Goal: Obtain resource: Obtain resource

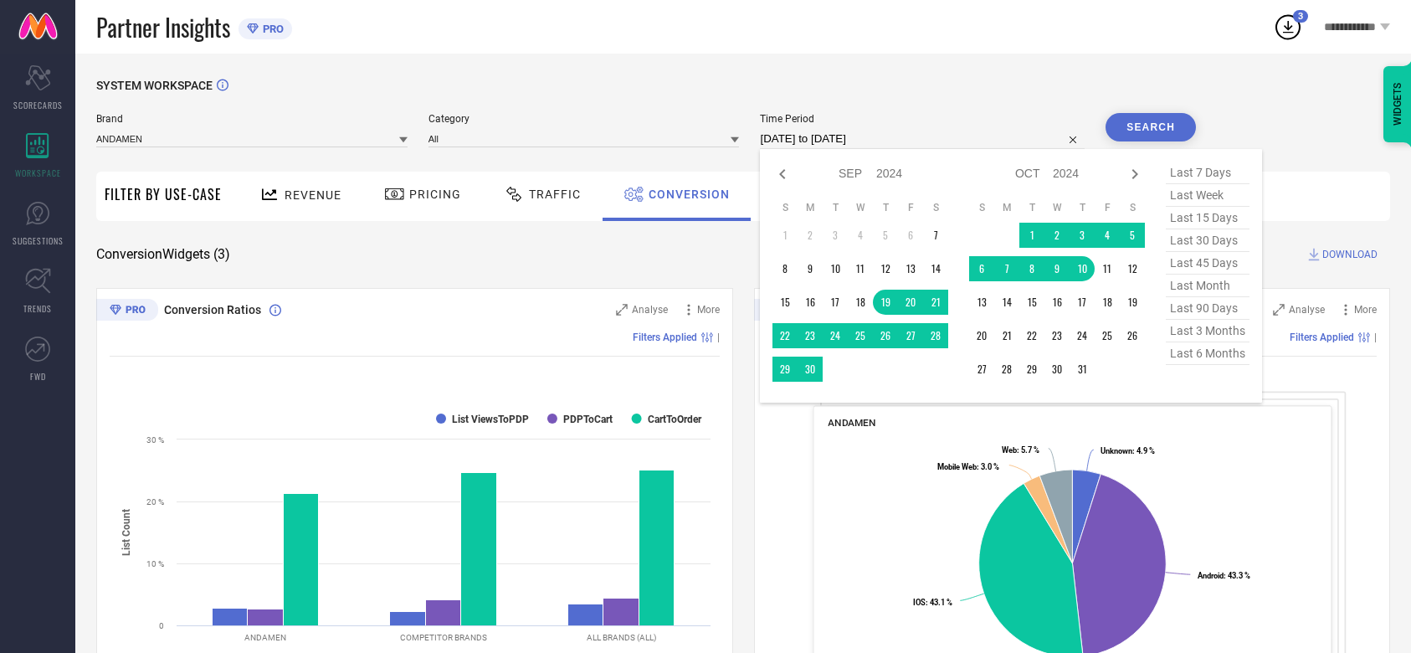
select select "8"
select select "2024"
select select "9"
select select "2024"
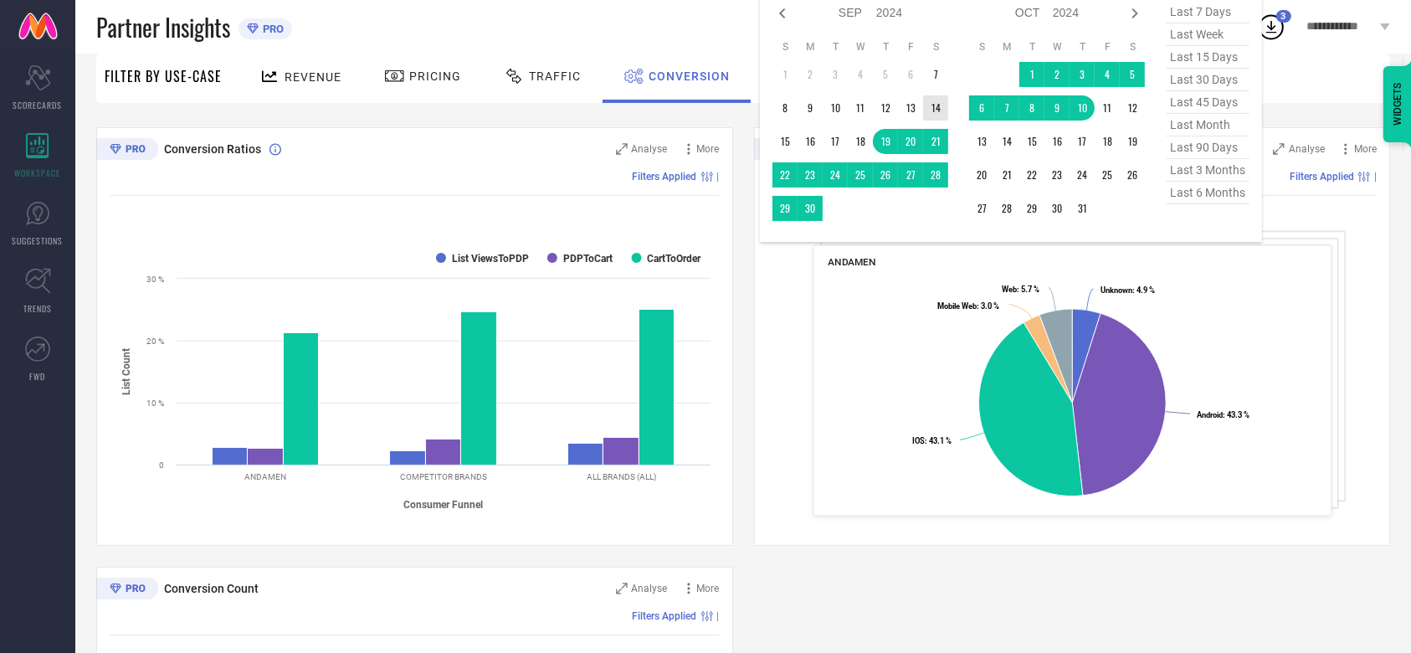
scroll to position [124, 0]
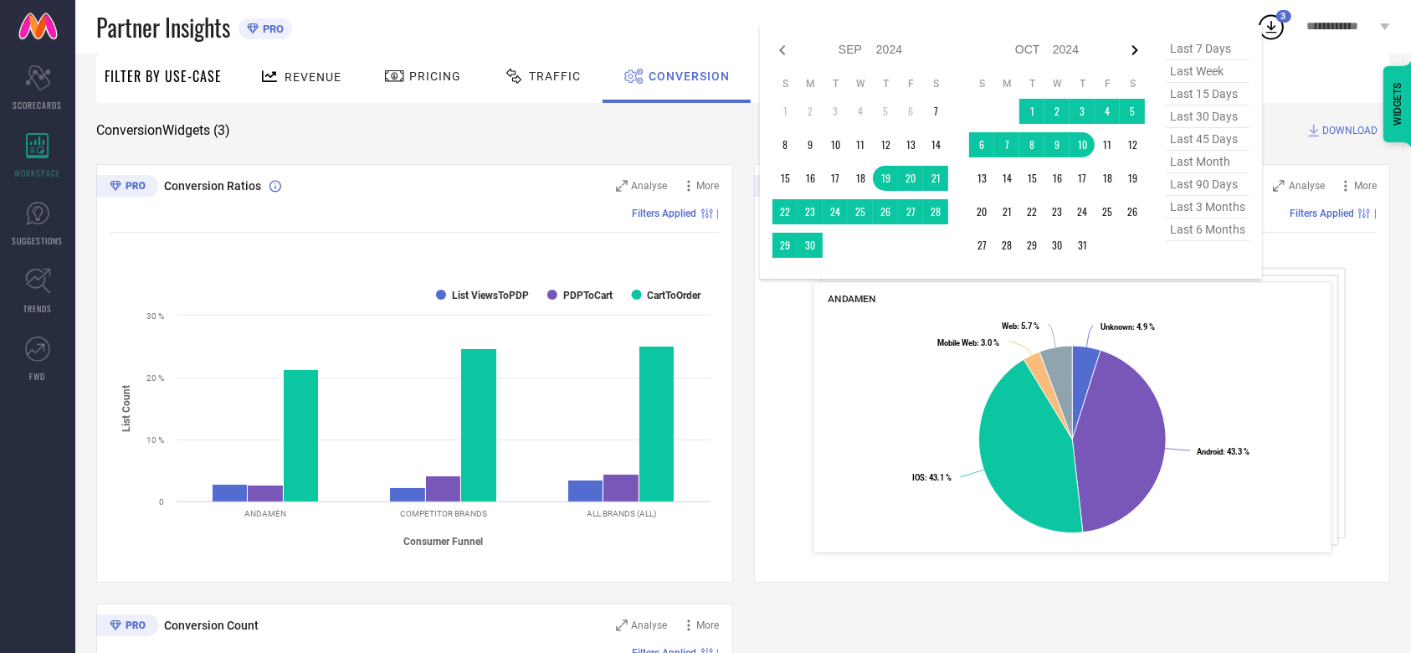
click at [1140, 54] on icon at bounding box center [1135, 50] width 20 height 20
select select "9"
select select "2024"
select select "10"
select select "2024"
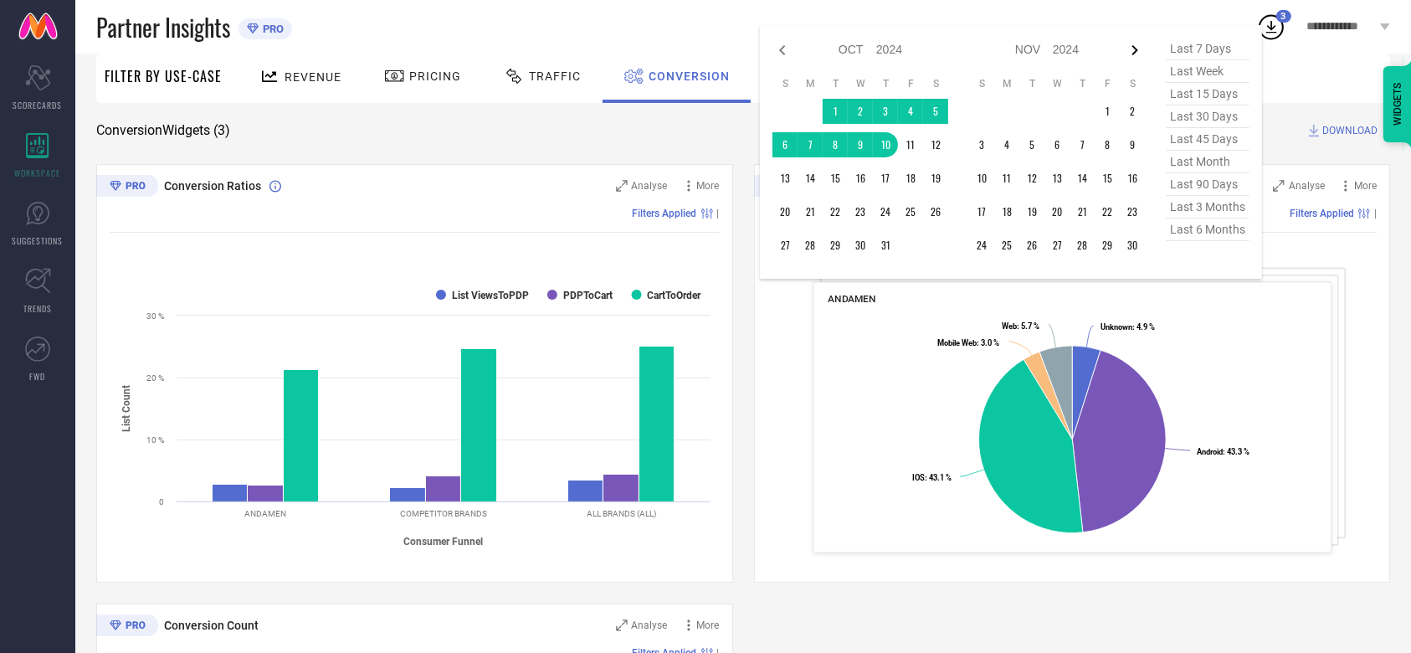
click at [1137, 51] on icon at bounding box center [1135, 50] width 20 height 20
select select "10"
select select "2024"
select select "11"
select select "2024"
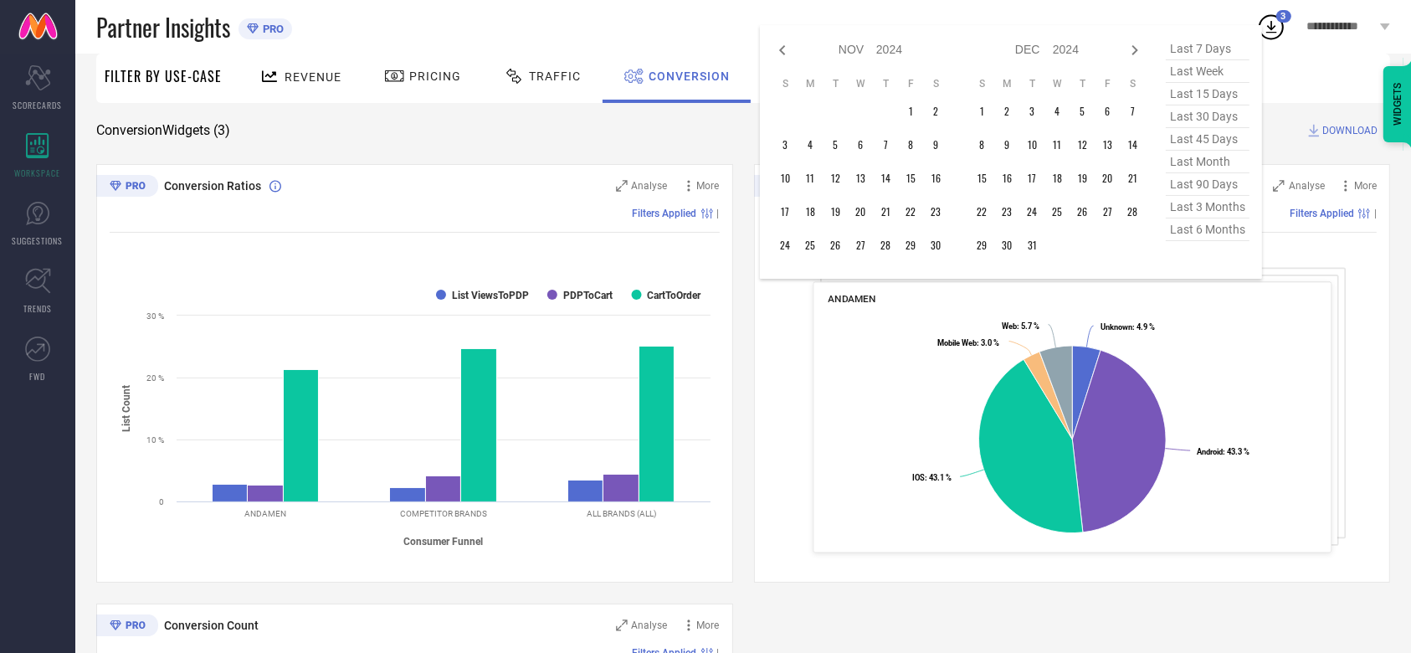
click at [1137, 51] on icon at bounding box center [1135, 50] width 20 height 20
select select "11"
select select "2024"
select select "2025"
click at [1137, 51] on icon at bounding box center [1135, 50] width 20 height 20
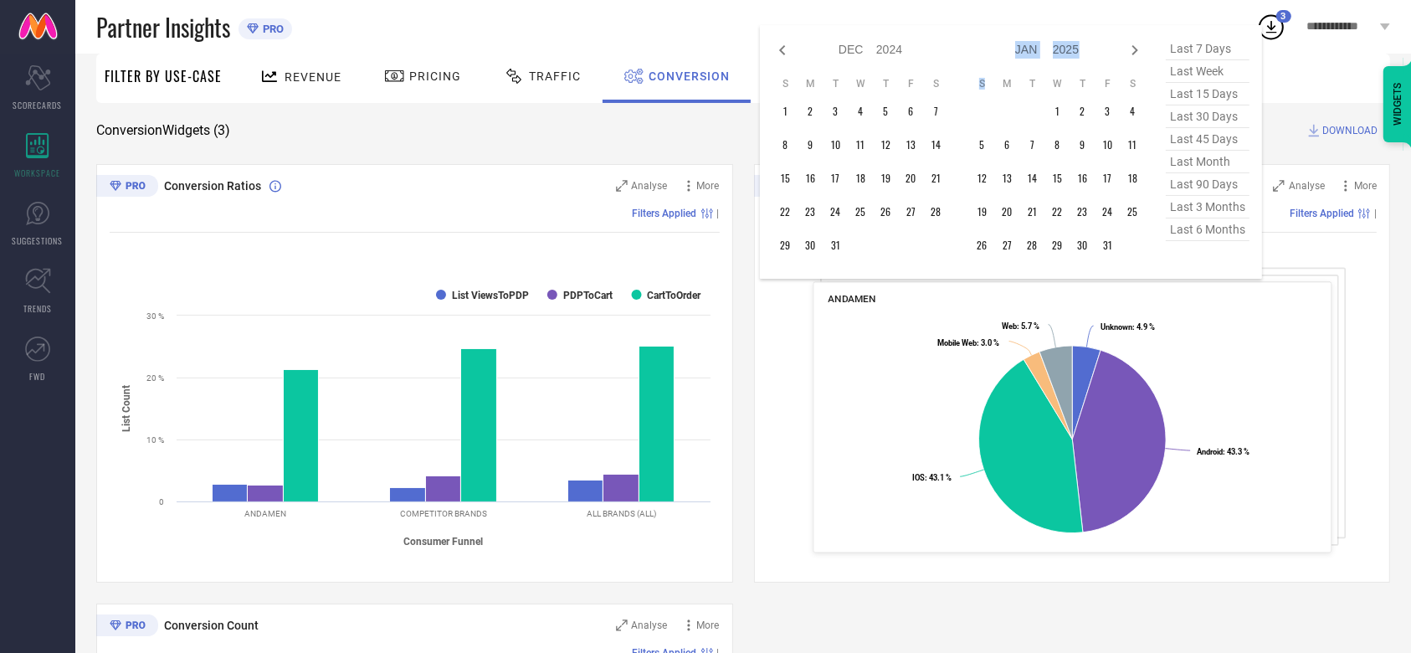
select select "2025"
select select "1"
select select "2025"
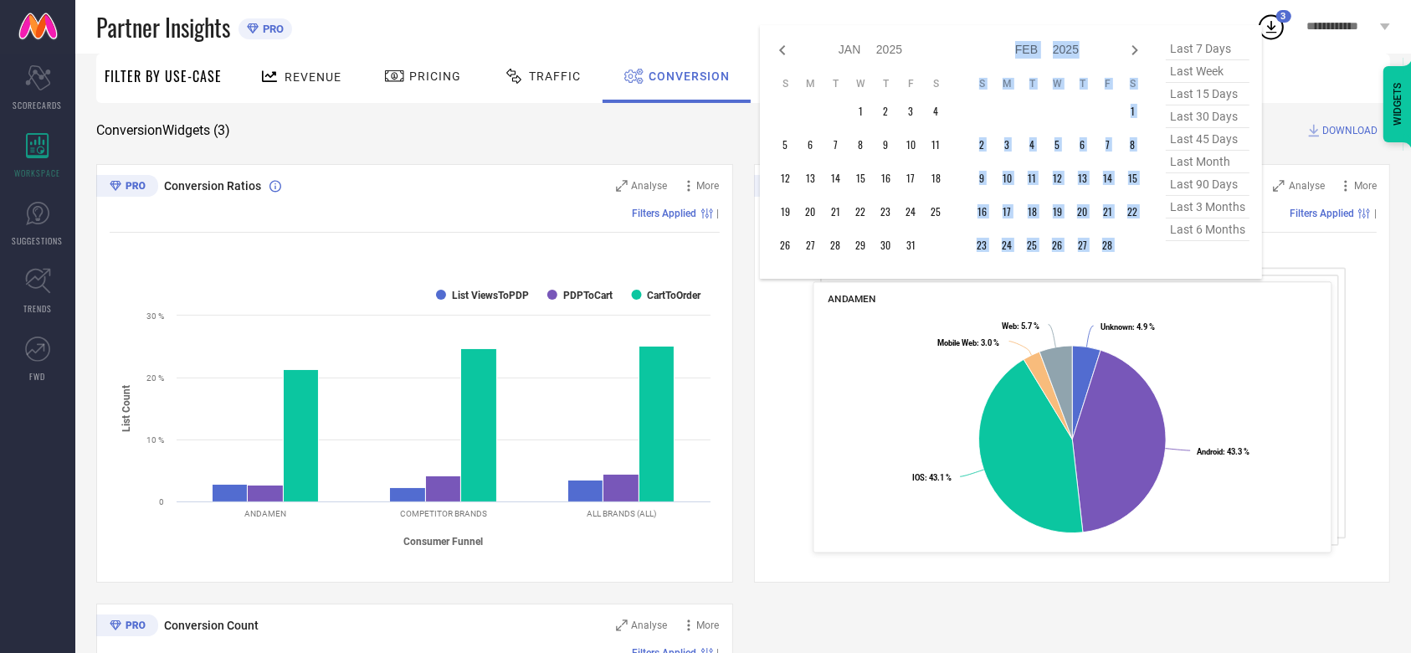
click at [1137, 51] on icon at bounding box center [1135, 50] width 20 height 20
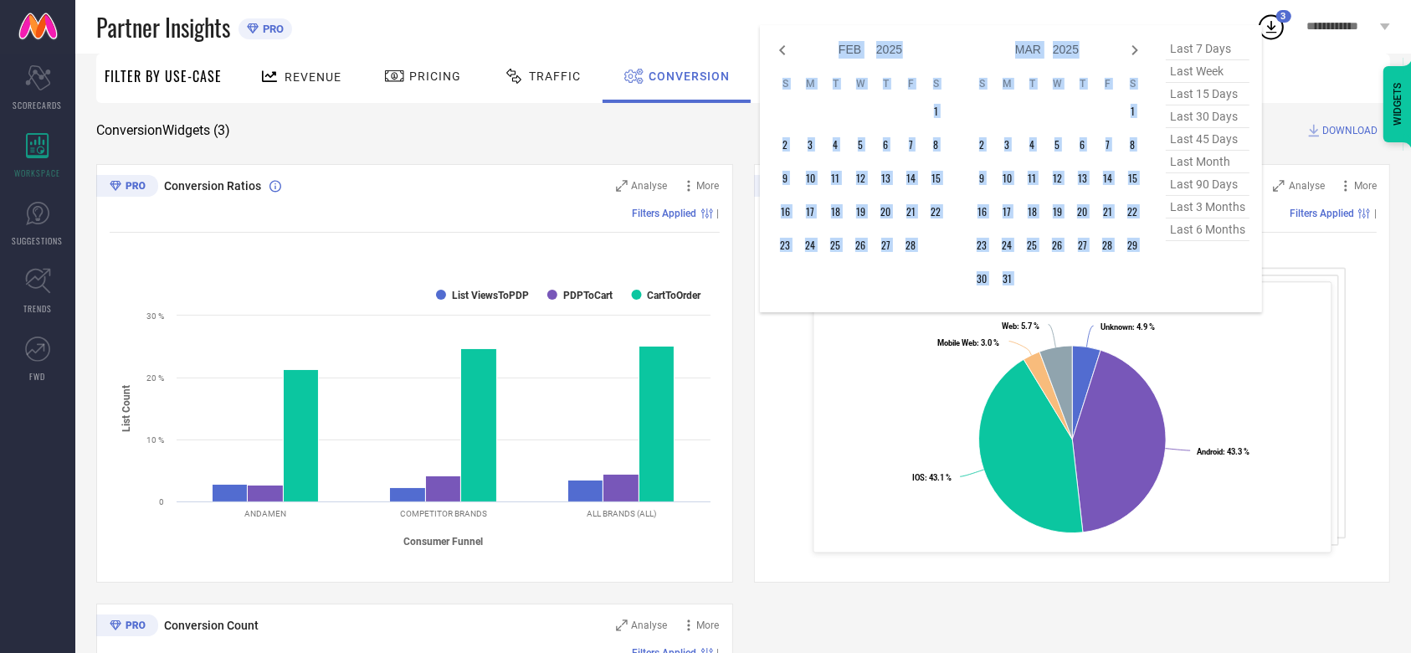
click at [1137, 51] on icon at bounding box center [1135, 50] width 20 height 20
select select "3"
select select "2025"
select select "4"
select select "2025"
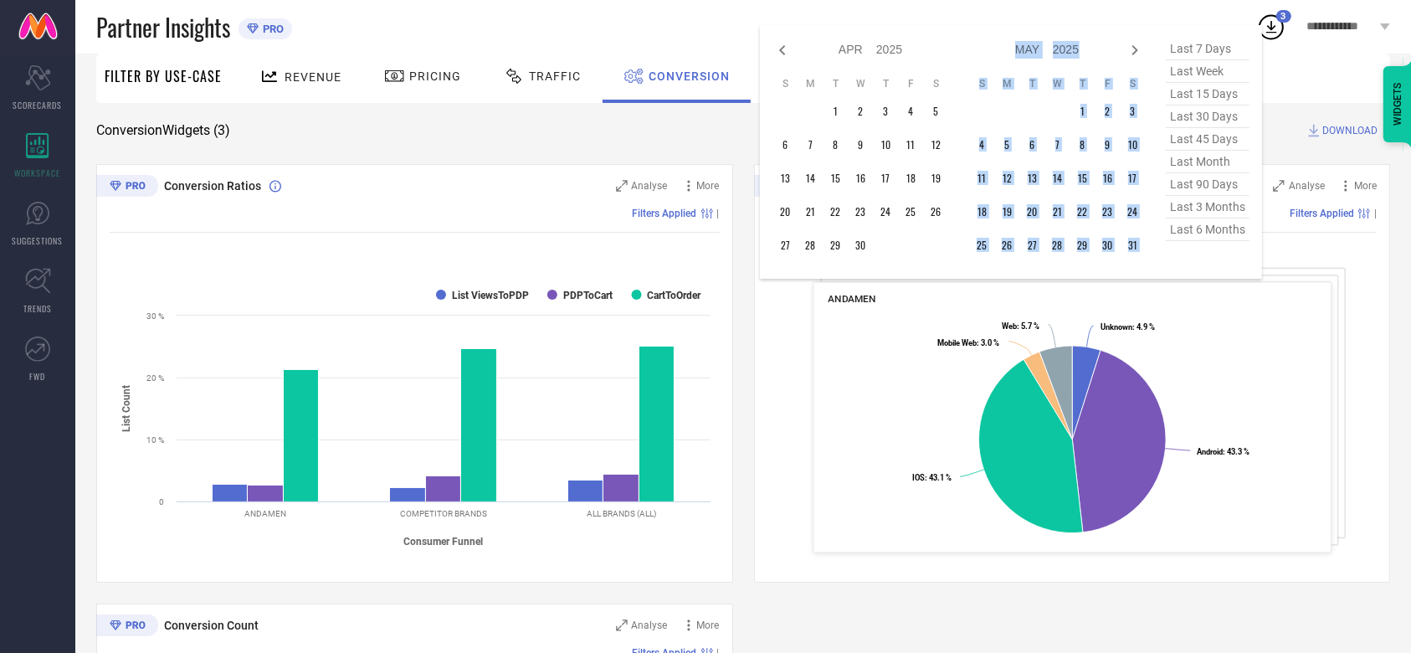
click at [1137, 51] on icon at bounding box center [1135, 50] width 20 height 20
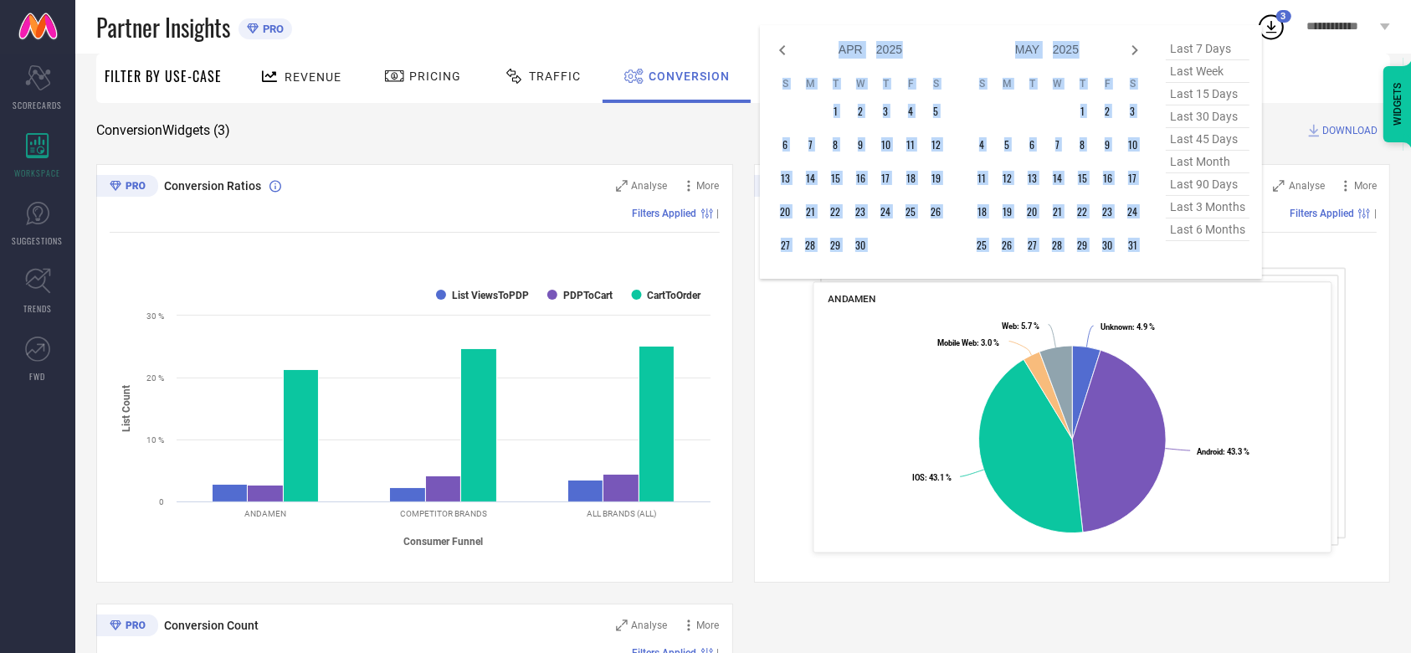
select select "5"
select select "2025"
select select "6"
select select "2025"
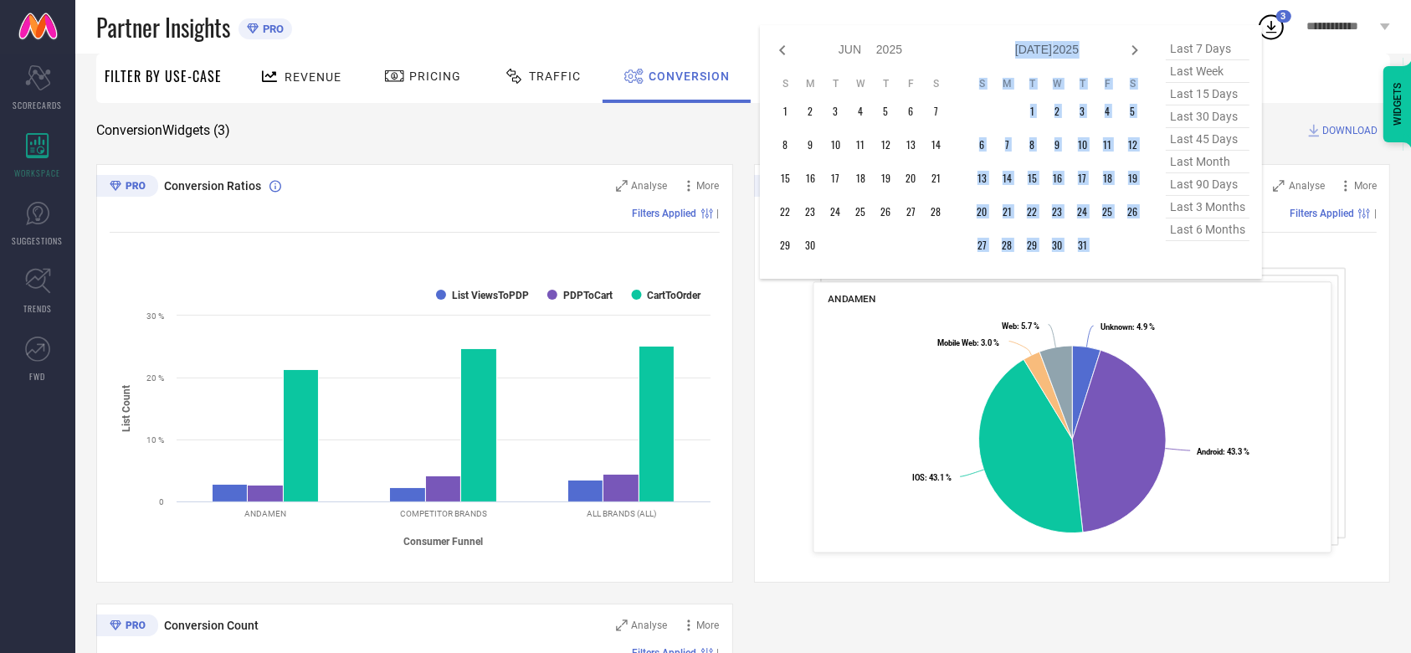
click at [1137, 51] on icon at bounding box center [1135, 50] width 20 height 20
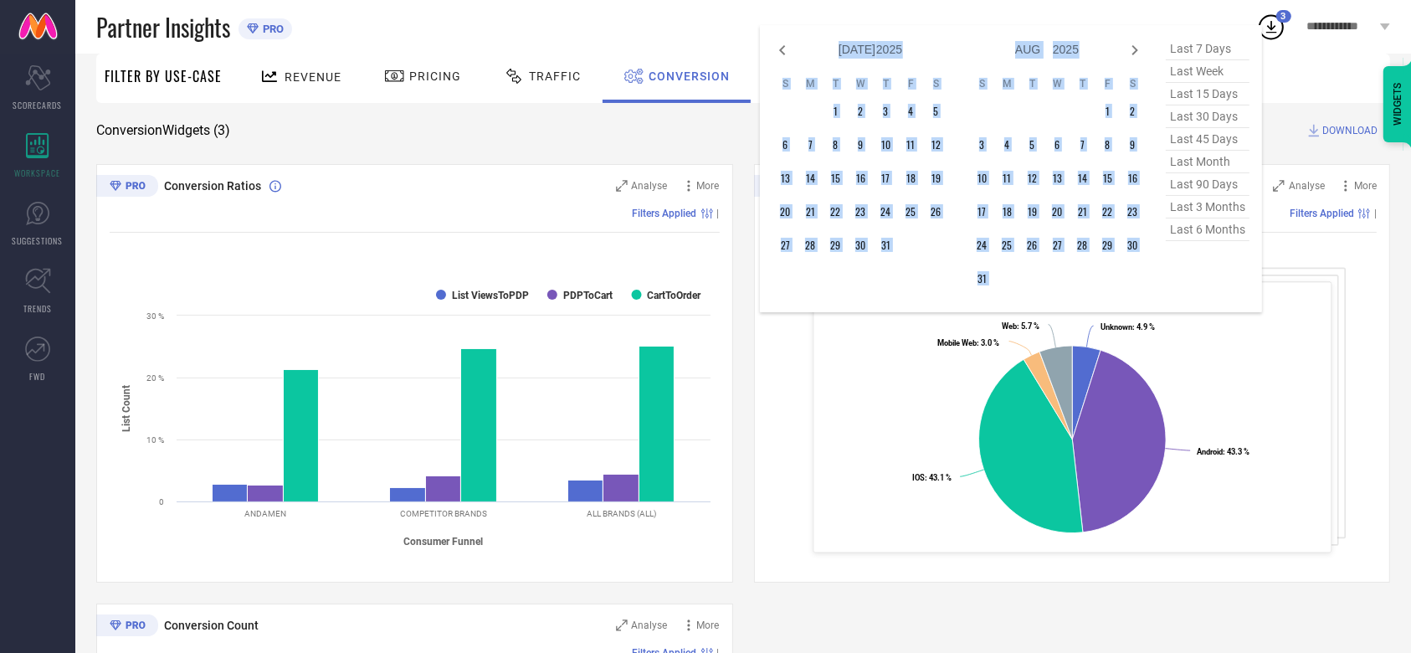
click at [1137, 51] on icon at bounding box center [1135, 50] width 20 height 20
select select "8"
select select "2025"
select select "9"
select select "2025"
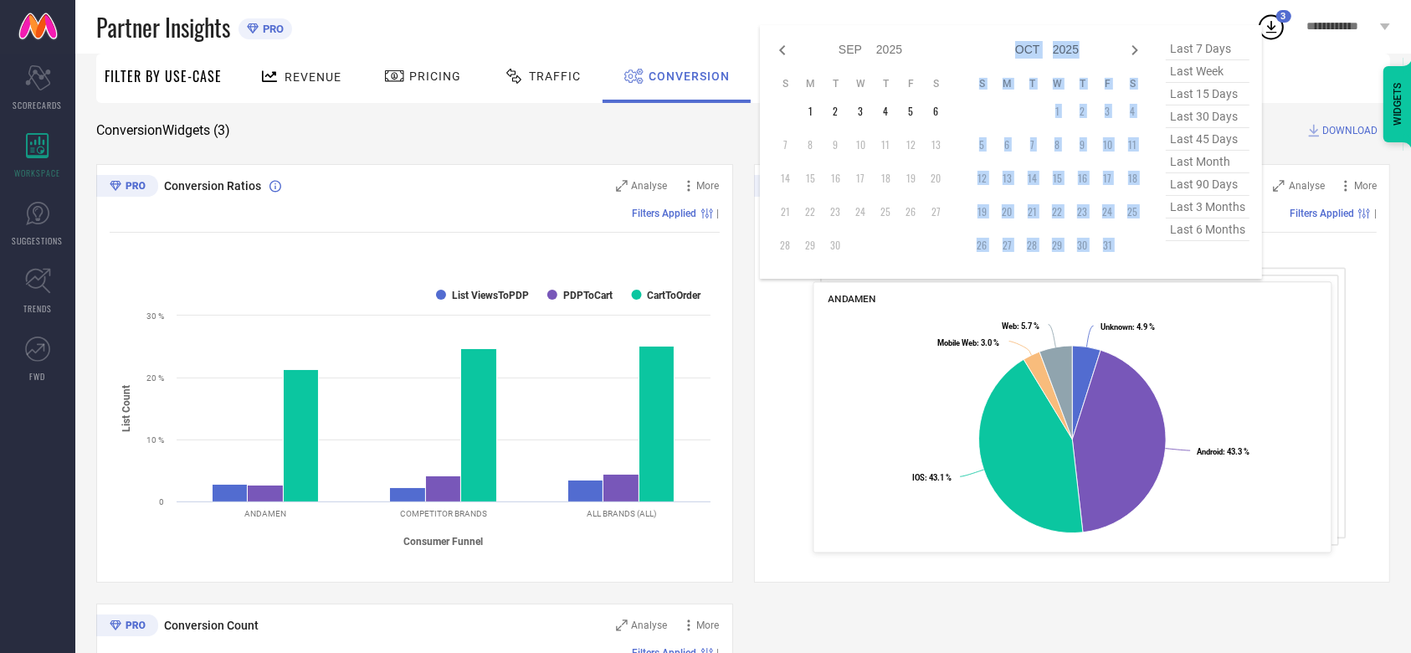
click at [1137, 51] on icon at bounding box center [1135, 50] width 20 height 20
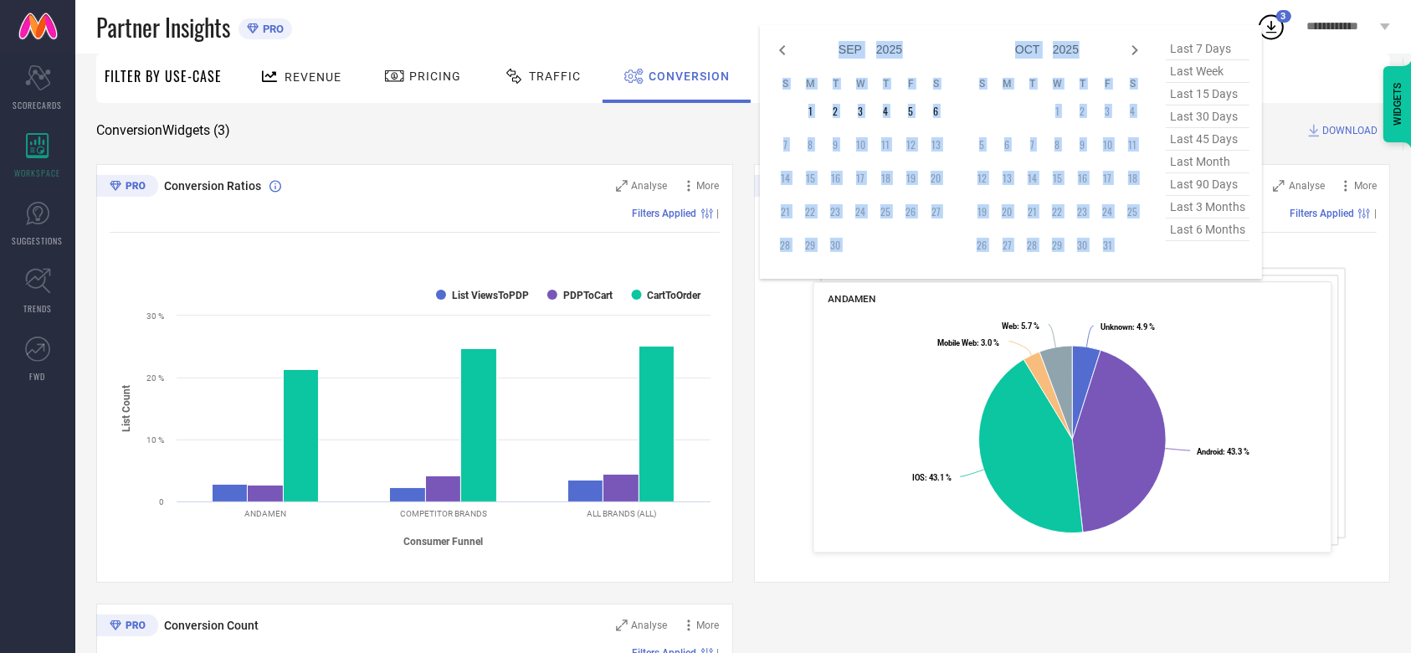
select select "10"
select select "2025"
select select "11"
select select "2025"
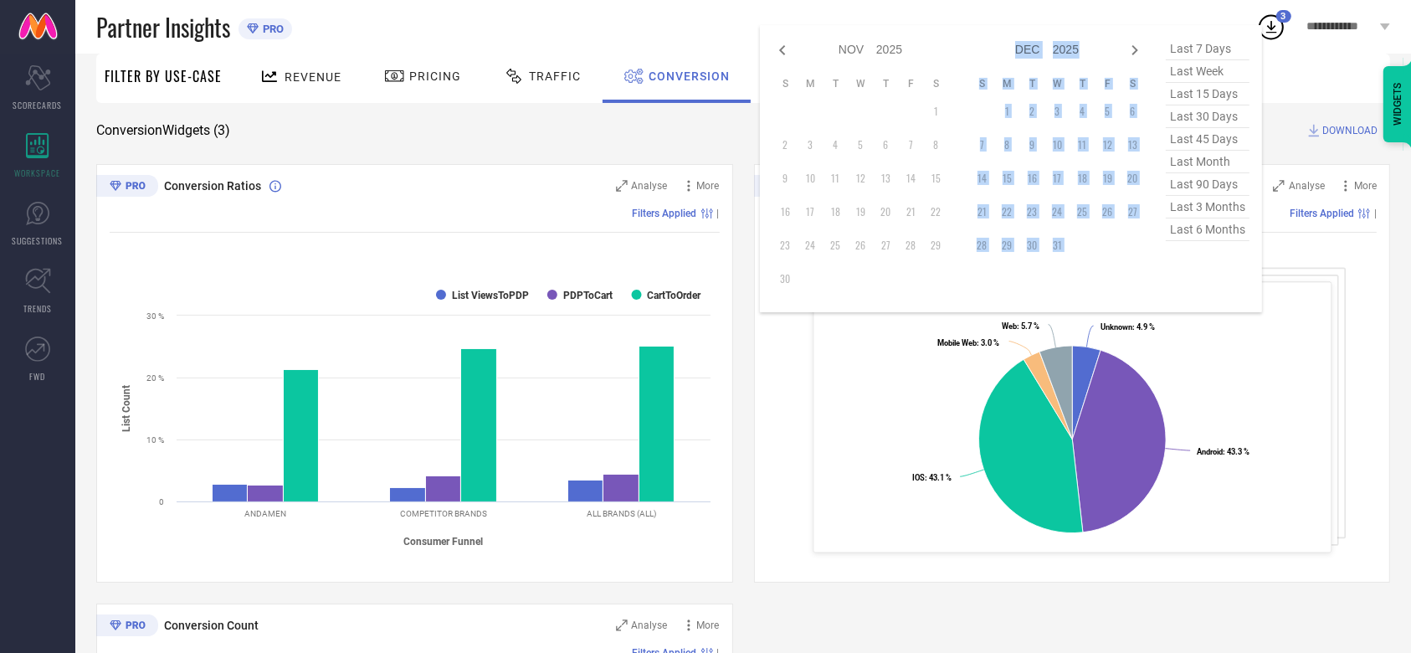
click at [1137, 51] on icon at bounding box center [1135, 50] width 20 height 20
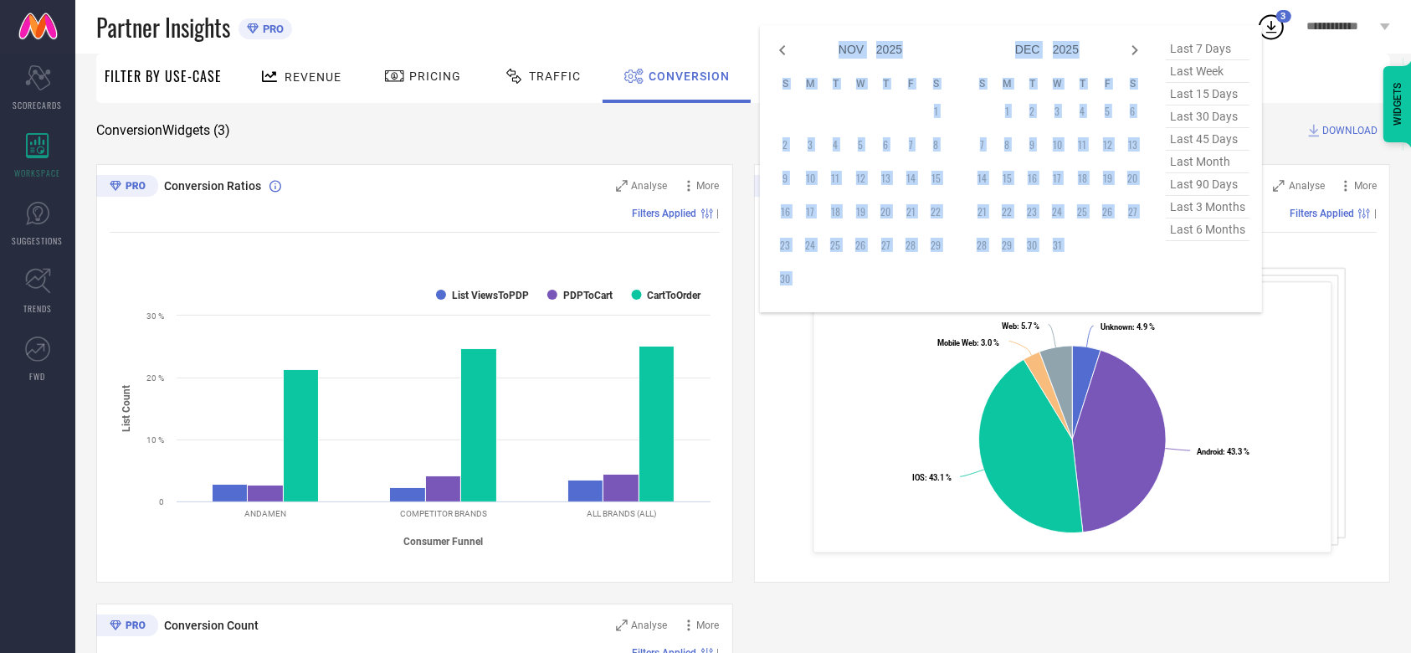
select select "11"
select select "2025"
select select "2026"
click at [1137, 51] on icon at bounding box center [1135, 50] width 20 height 20
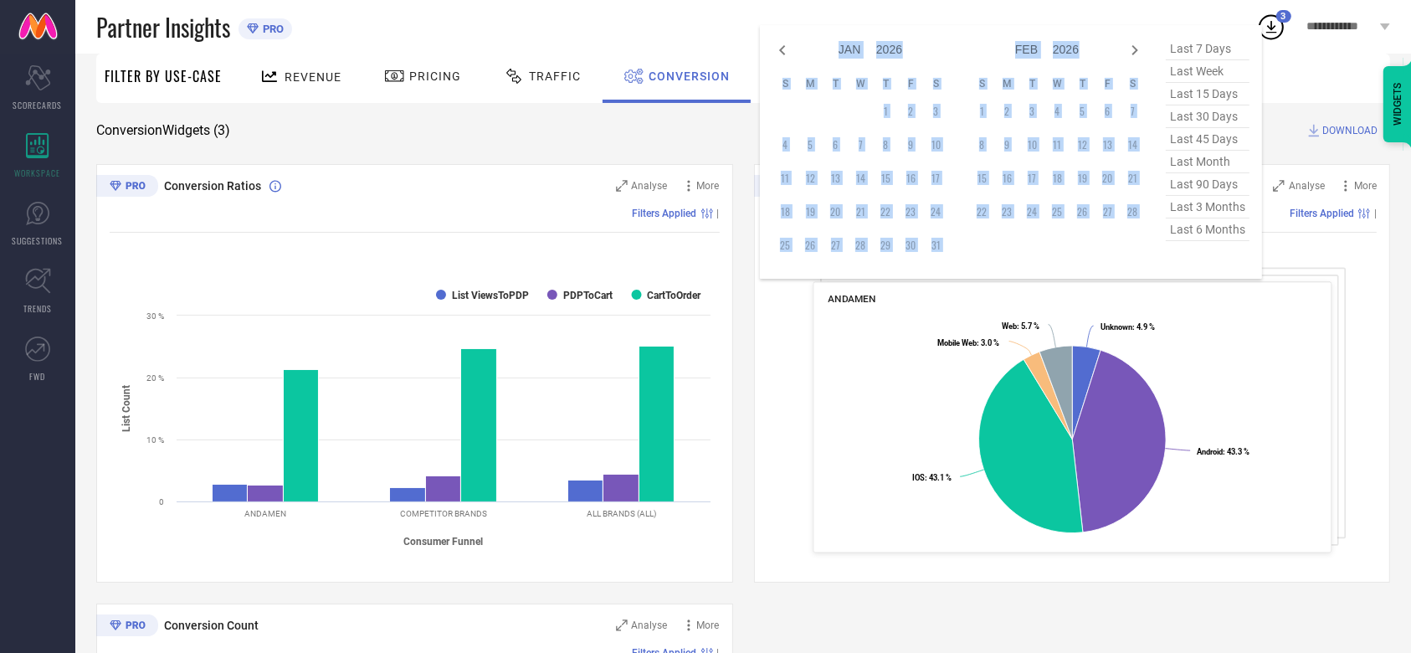
select select "2"
select select "2026"
select select "3"
select select "2026"
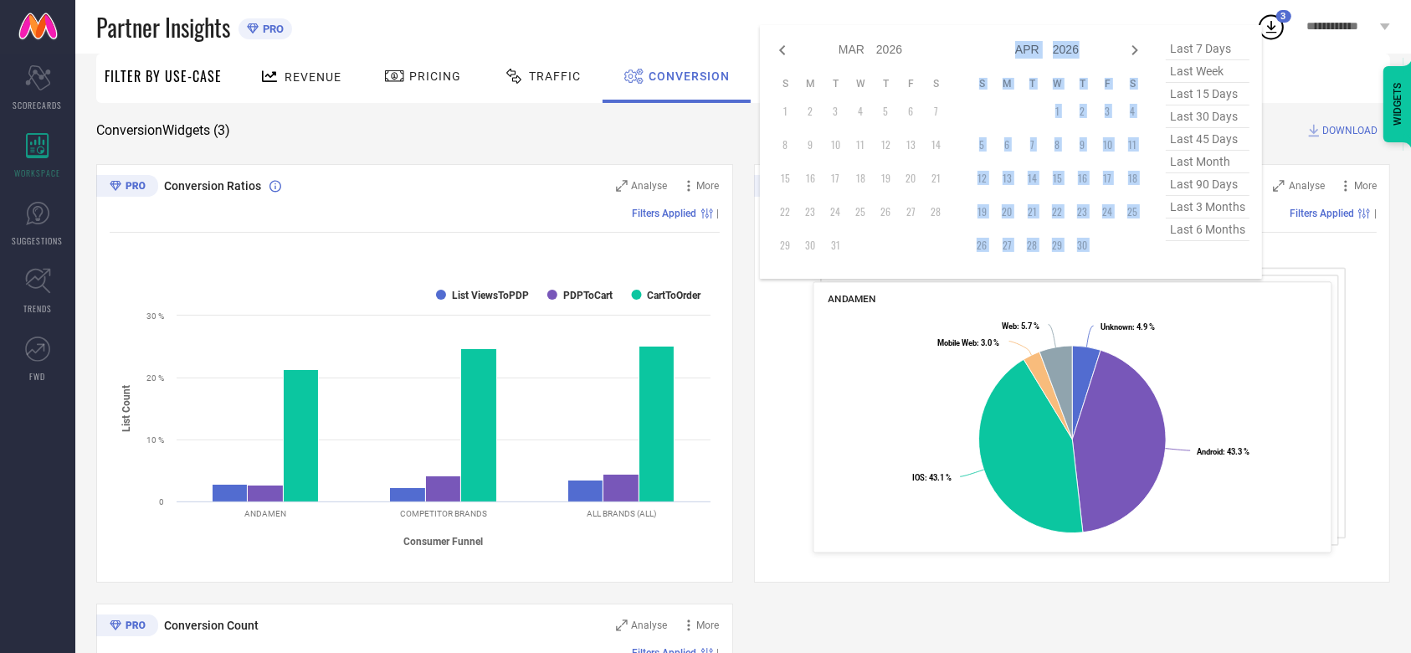
click at [1137, 51] on icon at bounding box center [1135, 50] width 20 height 20
select select "3"
select select "2026"
select select "4"
select select "2026"
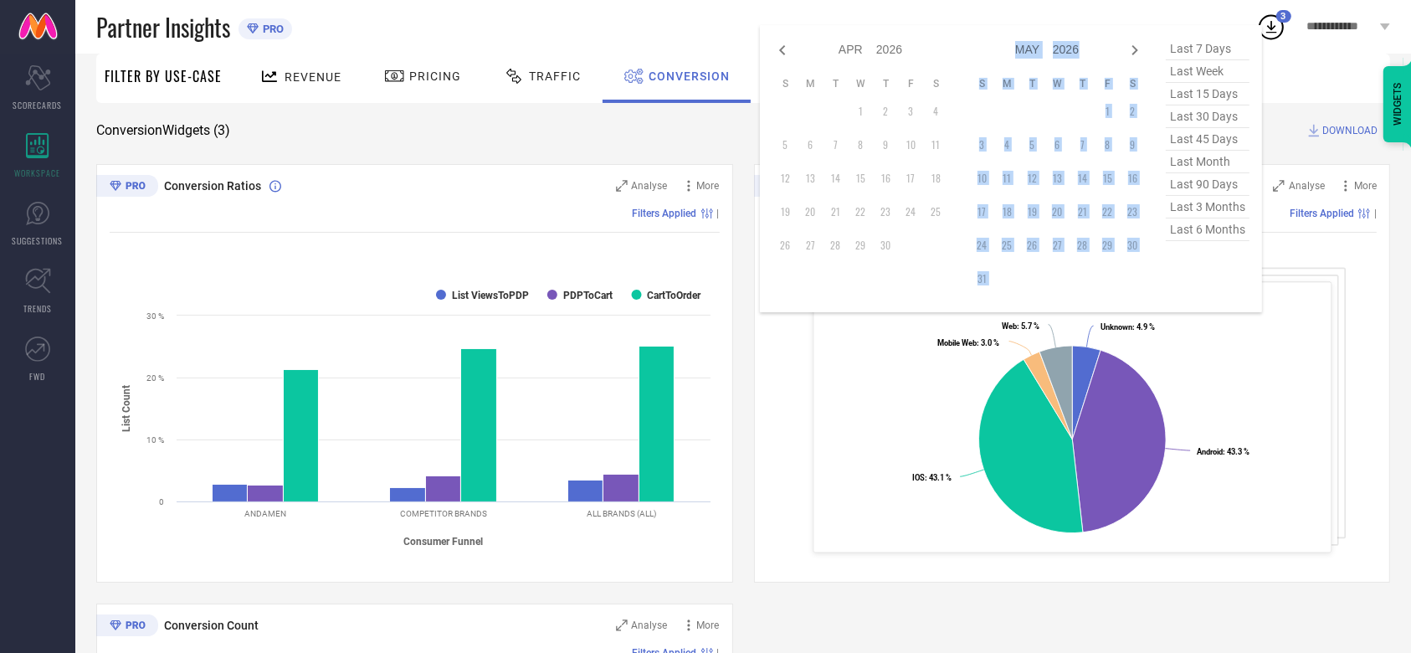
click at [1137, 51] on icon at bounding box center [1135, 50] width 20 height 20
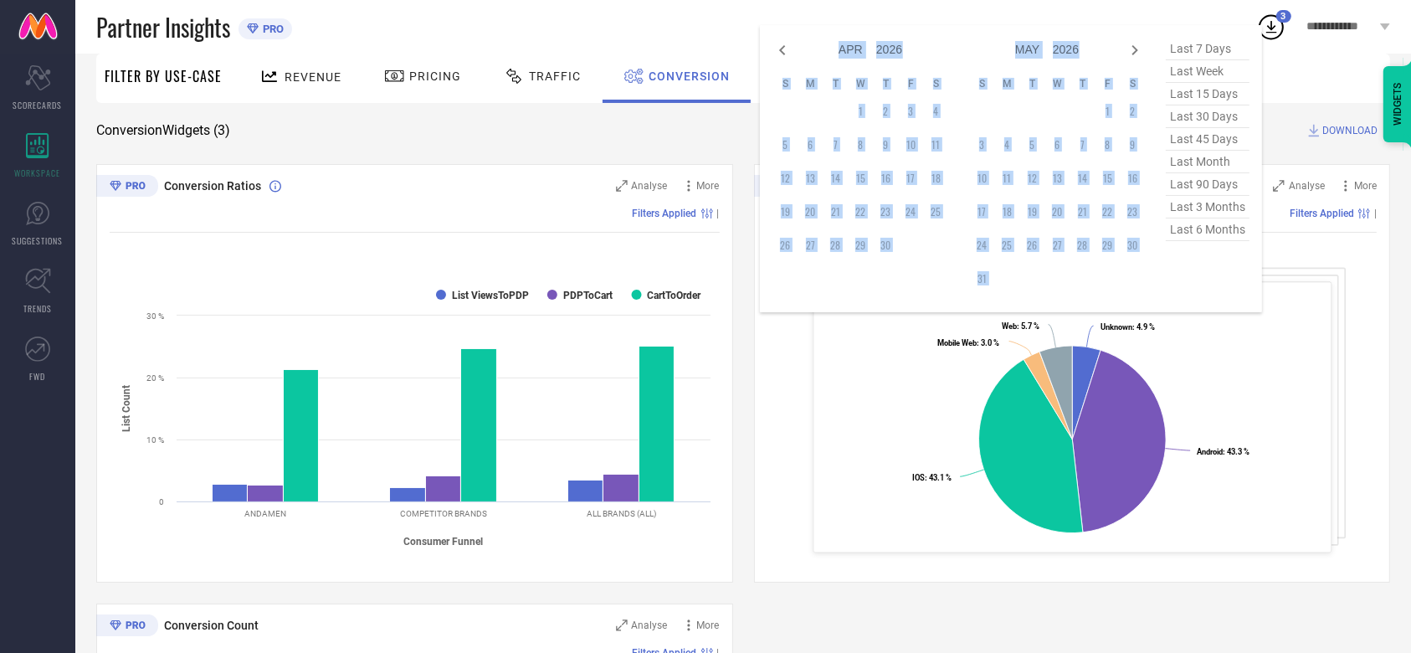
select select "5"
select select "2026"
select select "6"
select select "2026"
click at [898, 88] on th "F" at bounding box center [910, 83] width 25 height 13
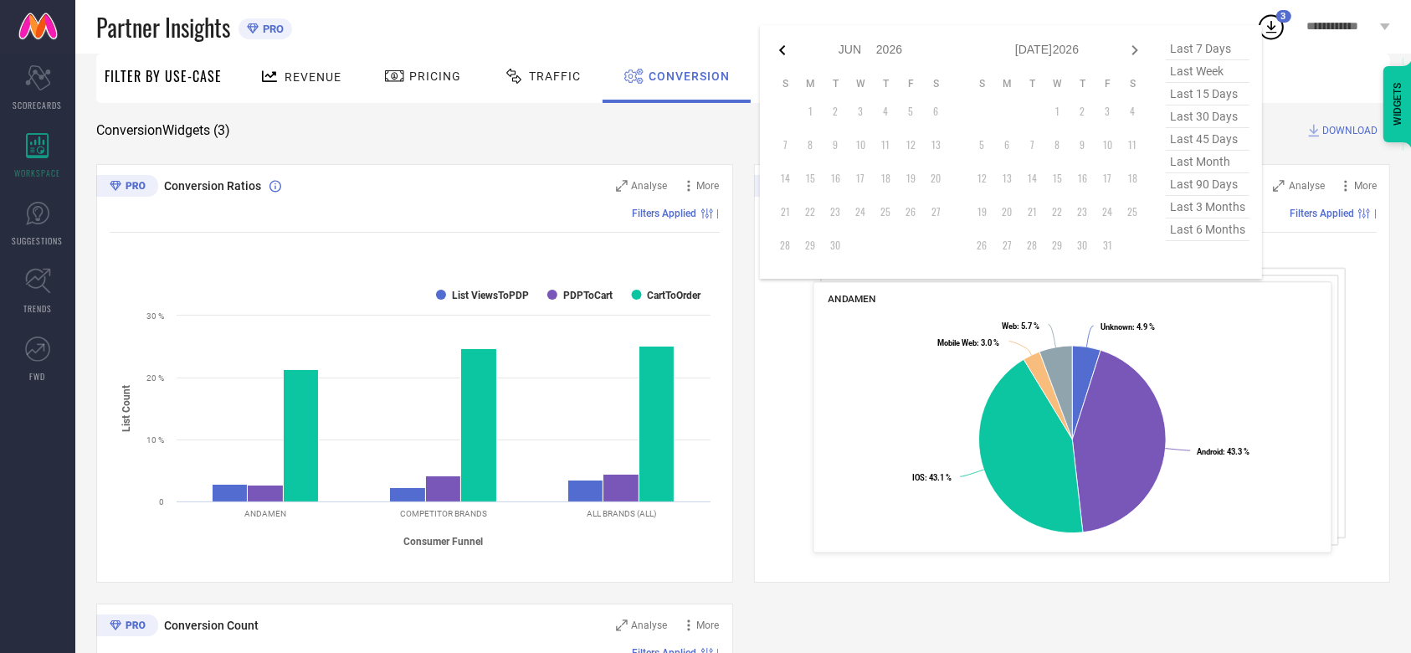
click at [781, 48] on icon at bounding box center [782, 50] width 6 height 10
select select "3"
select select "2026"
select select "4"
select select "2026"
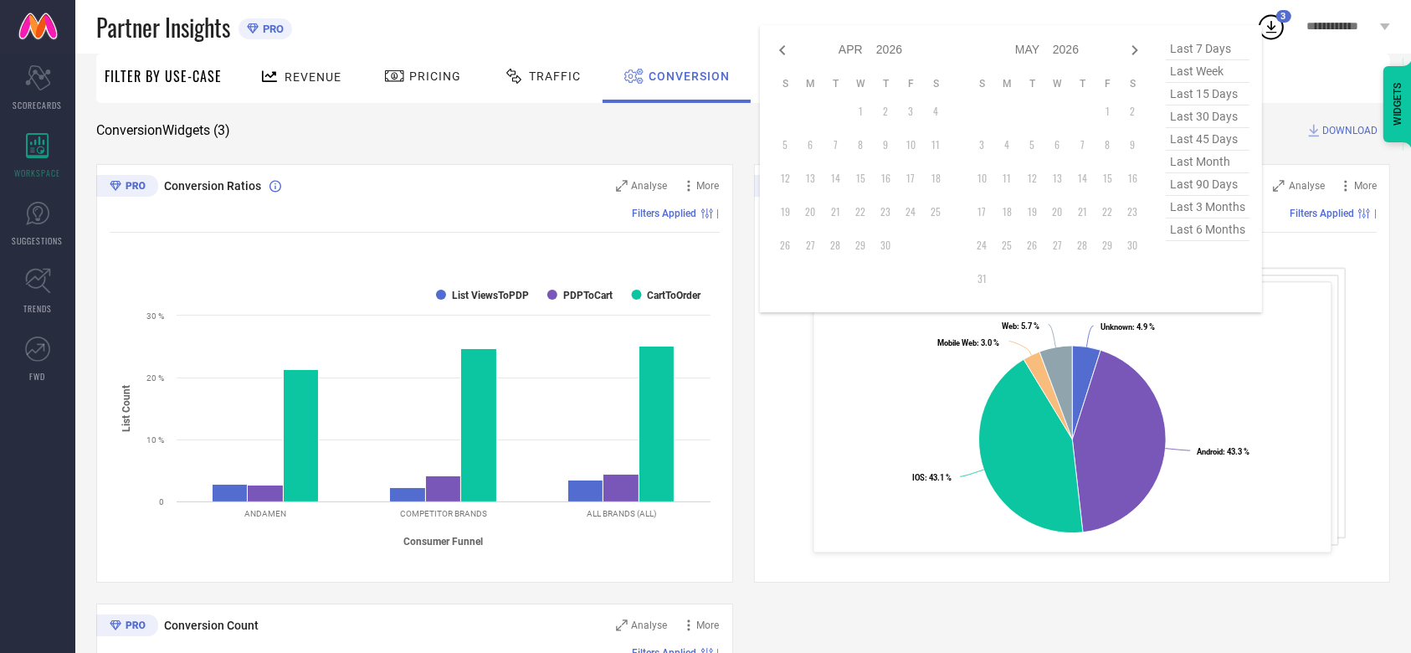
click at [781, 48] on icon at bounding box center [782, 50] width 6 height 10
select select "1"
select select "2026"
select select "2"
select select "2026"
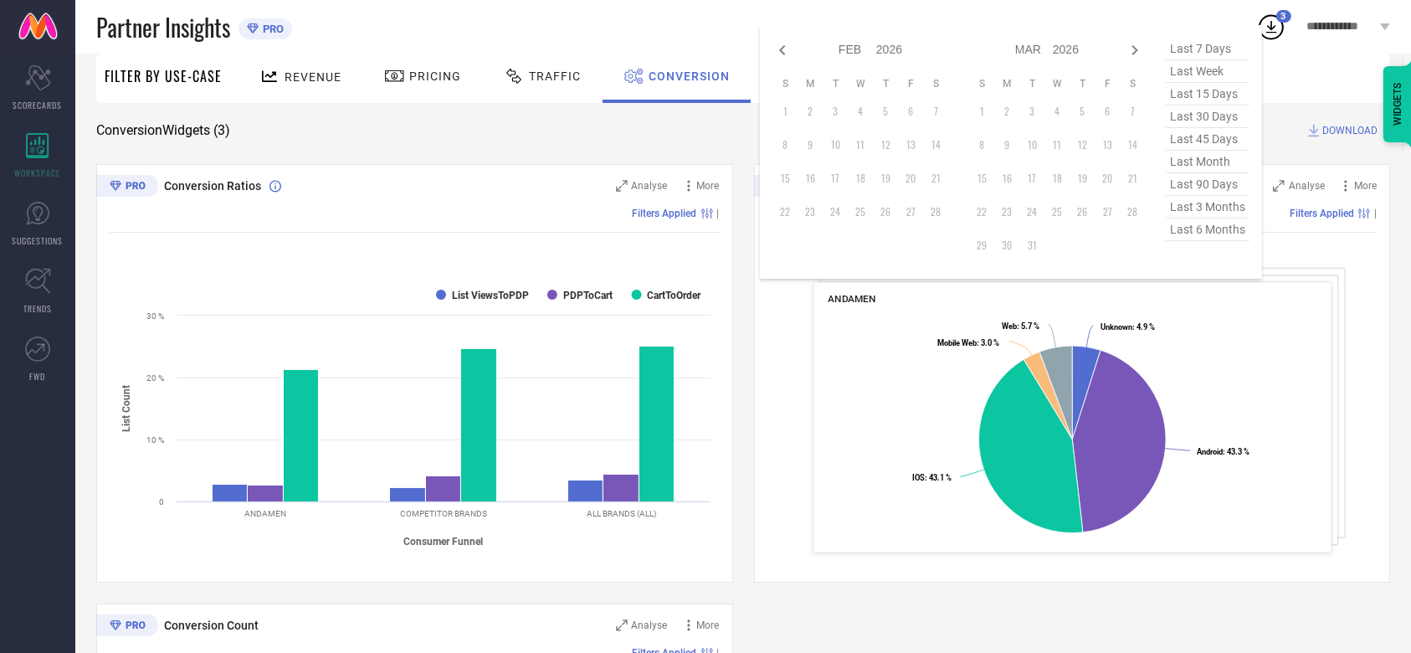
click at [781, 48] on icon at bounding box center [782, 50] width 6 height 10
select select "2026"
select select "1"
select select "2026"
click at [781, 48] on icon at bounding box center [782, 50] width 6 height 10
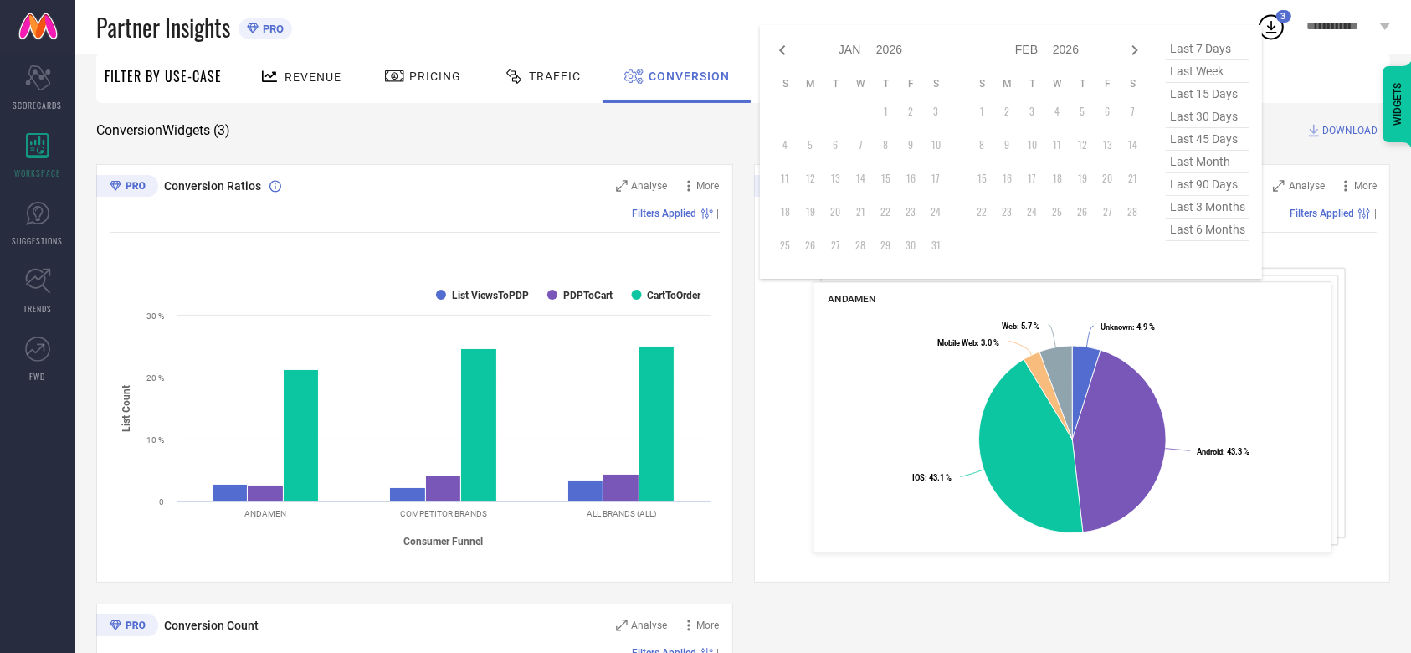
select select "11"
select select "2025"
select select "2026"
click at [781, 48] on icon at bounding box center [782, 50] width 6 height 10
select select "10"
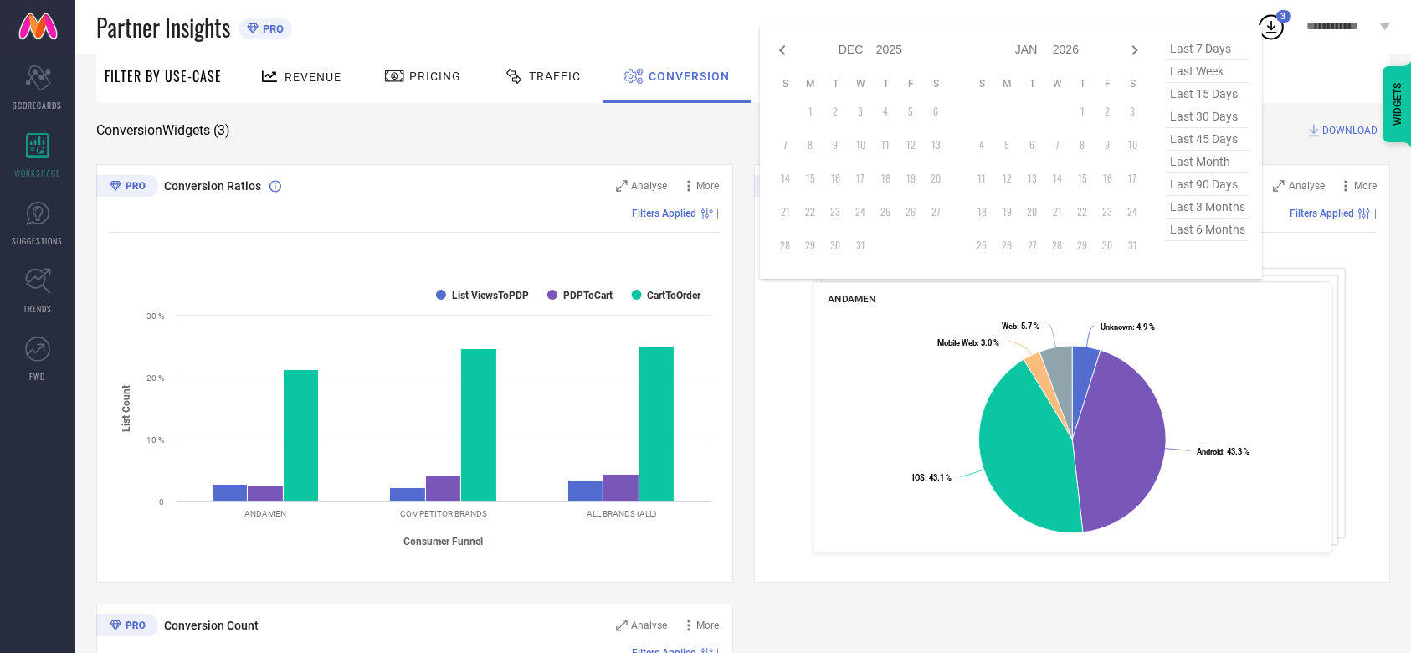
select select "2025"
select select "11"
select select "2025"
click at [781, 48] on icon at bounding box center [782, 50] width 6 height 10
select select "9"
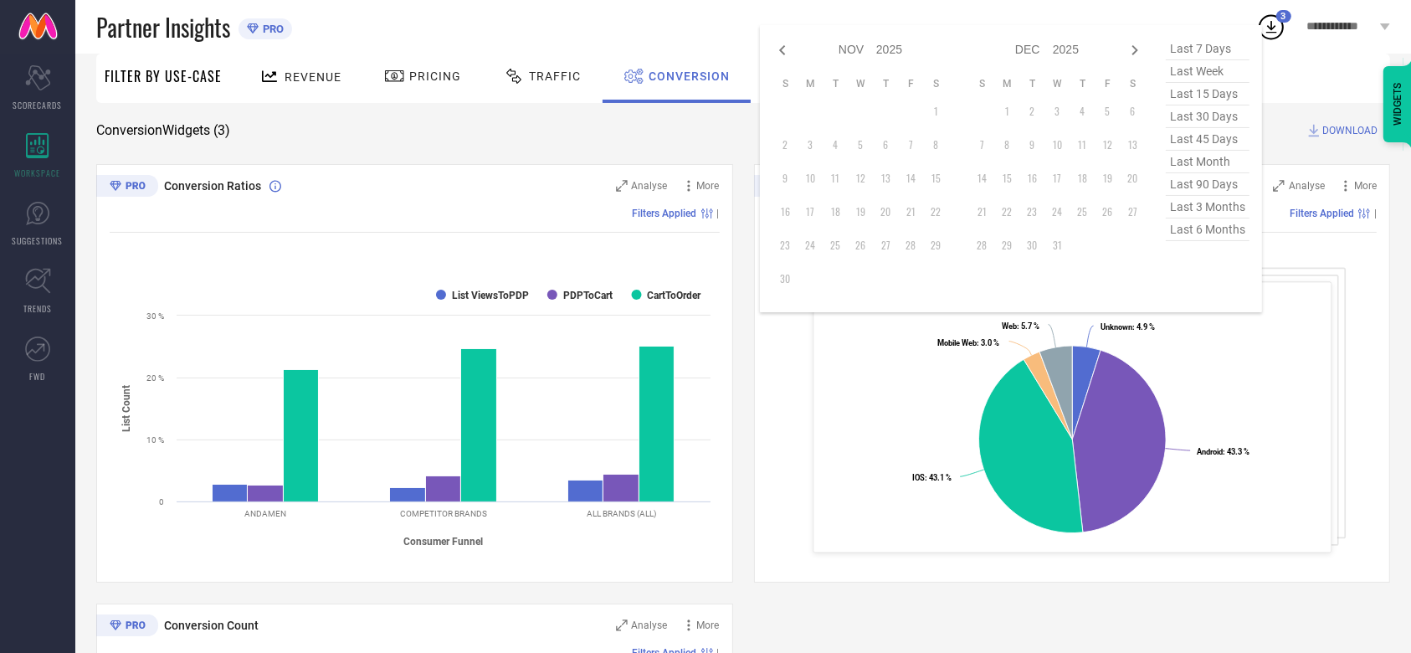
select select "2025"
select select "10"
select select "2025"
click at [781, 48] on icon at bounding box center [782, 50] width 6 height 10
select select "8"
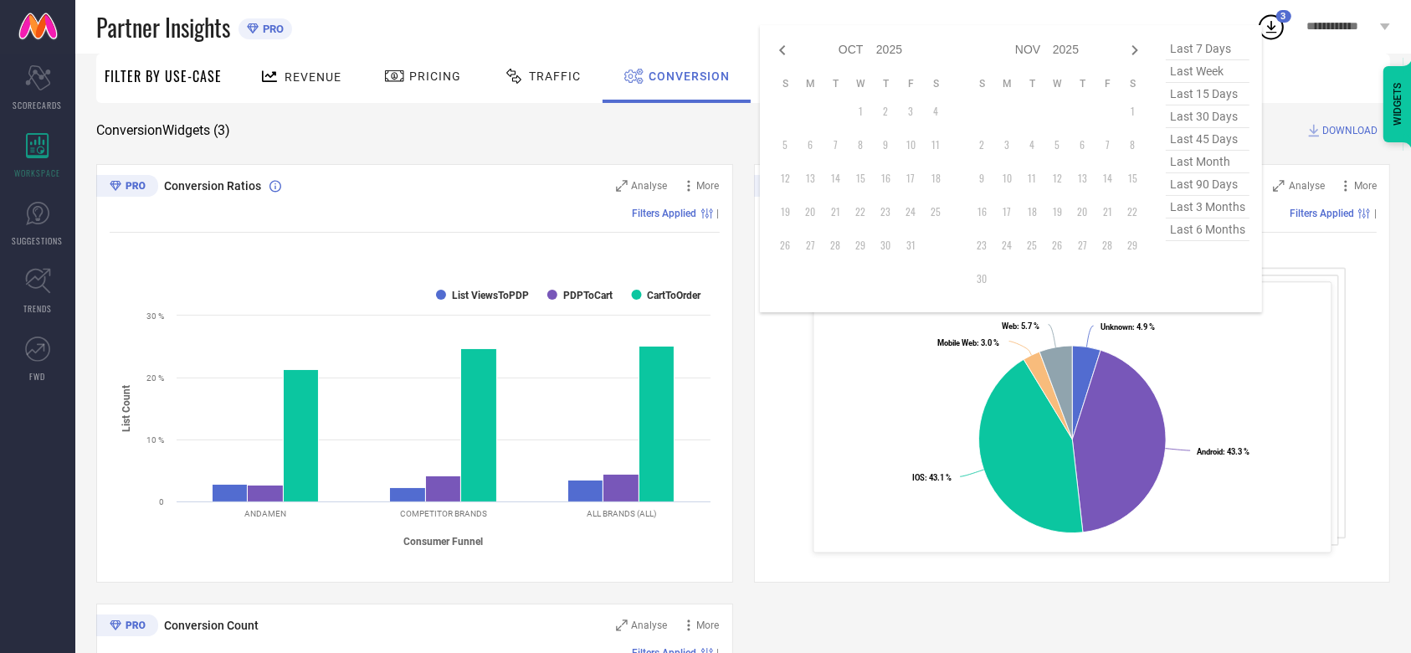
select select "2025"
select select "9"
select select "2025"
click at [781, 48] on icon at bounding box center [782, 50] width 6 height 10
select select "7"
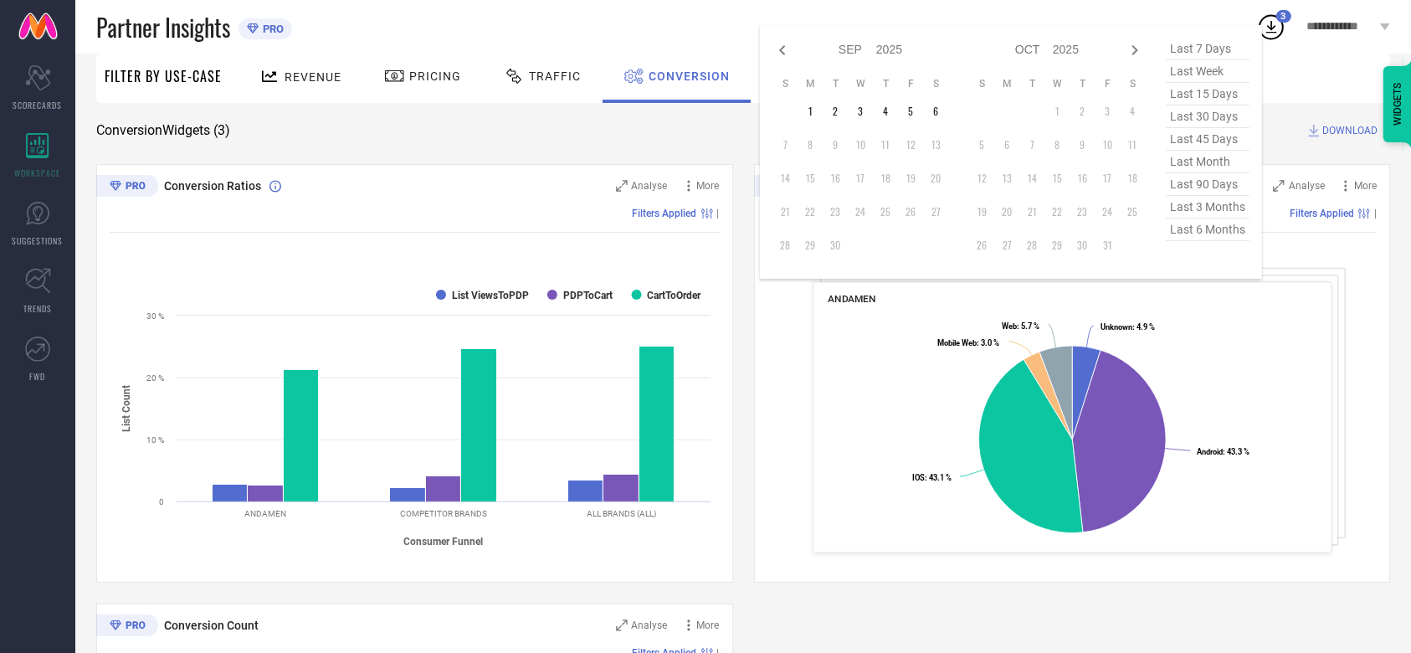
select select "2025"
select select "8"
select select "2025"
click at [783, 50] on icon at bounding box center [783, 50] width 20 height 20
select select "6"
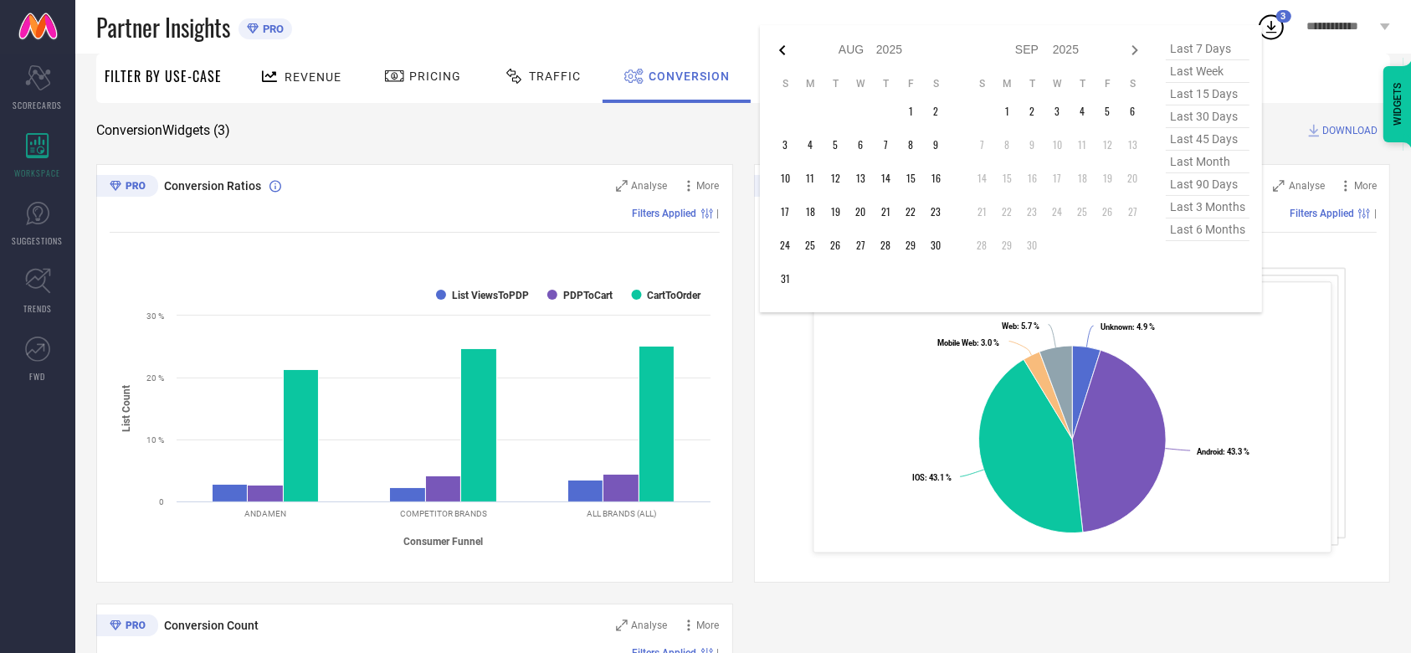
select select "2025"
select select "7"
select select "2025"
click at [1112, 110] on td "1" at bounding box center [1107, 111] width 25 height 25
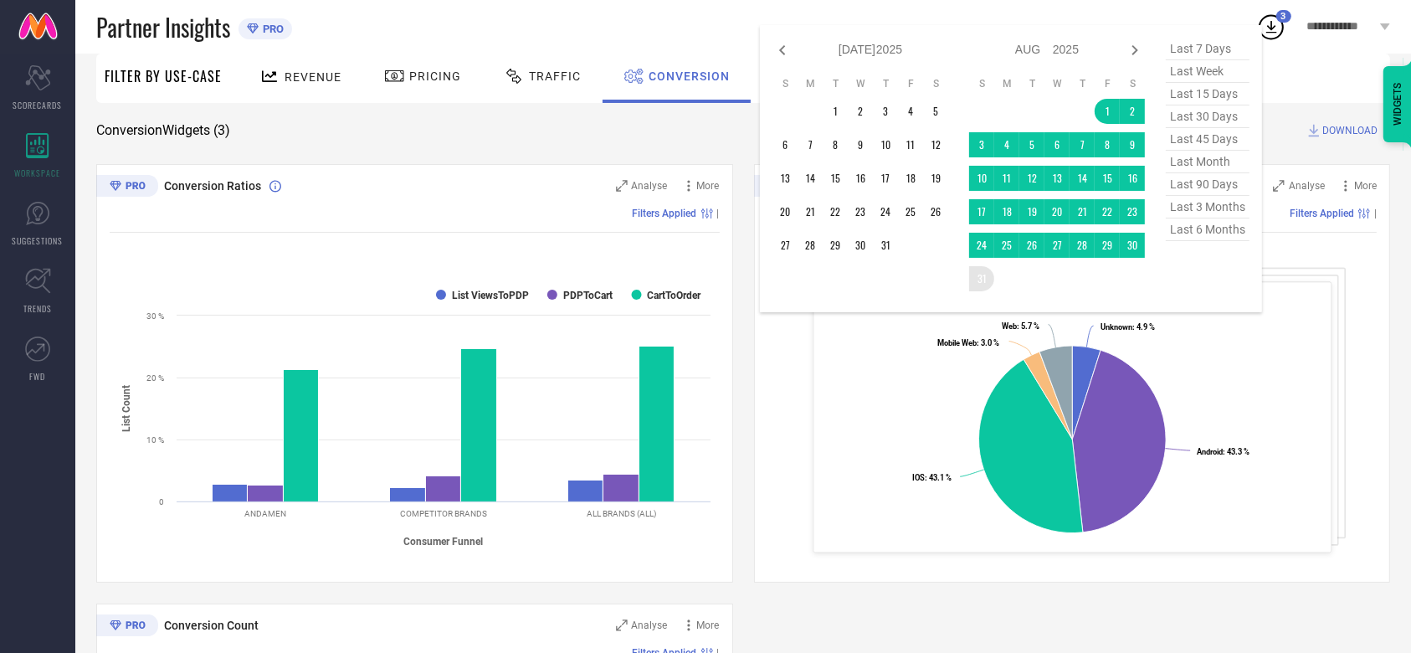
type input "[DATE] to [DATE]"
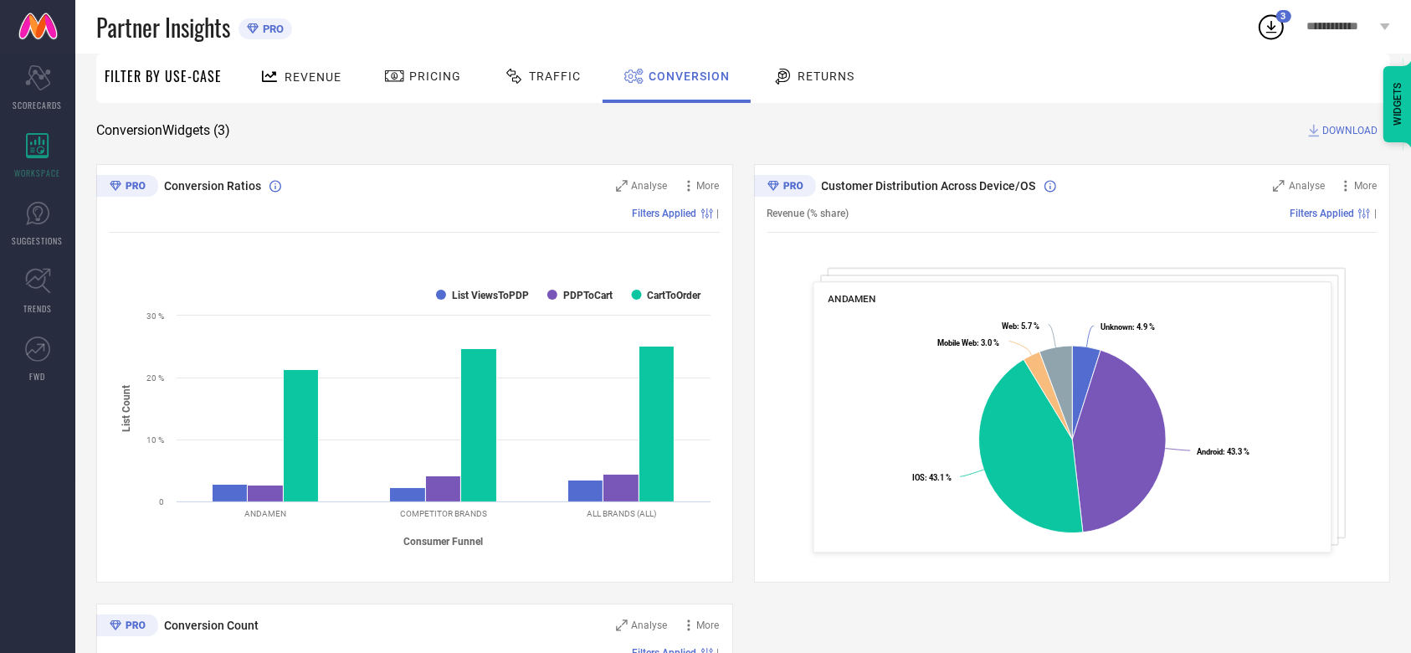
scroll to position [0, 0]
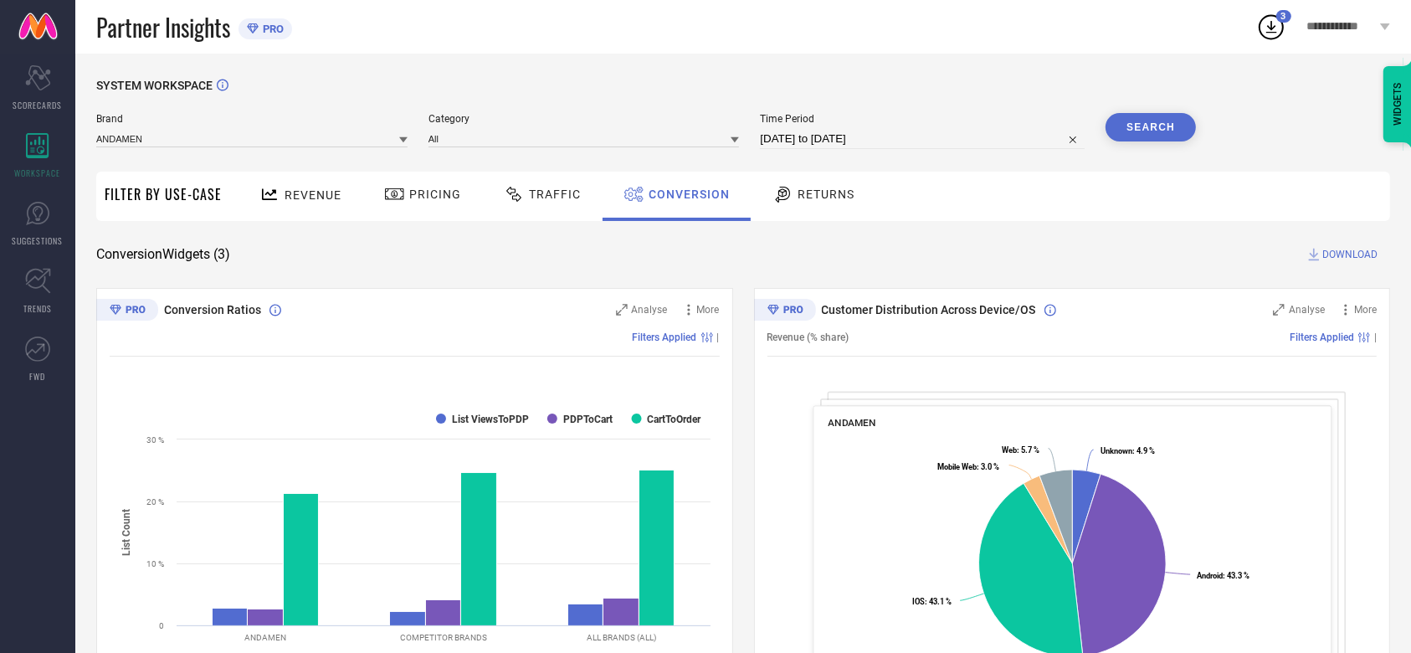
click at [1134, 131] on button "Search" at bounding box center [1151, 127] width 90 height 28
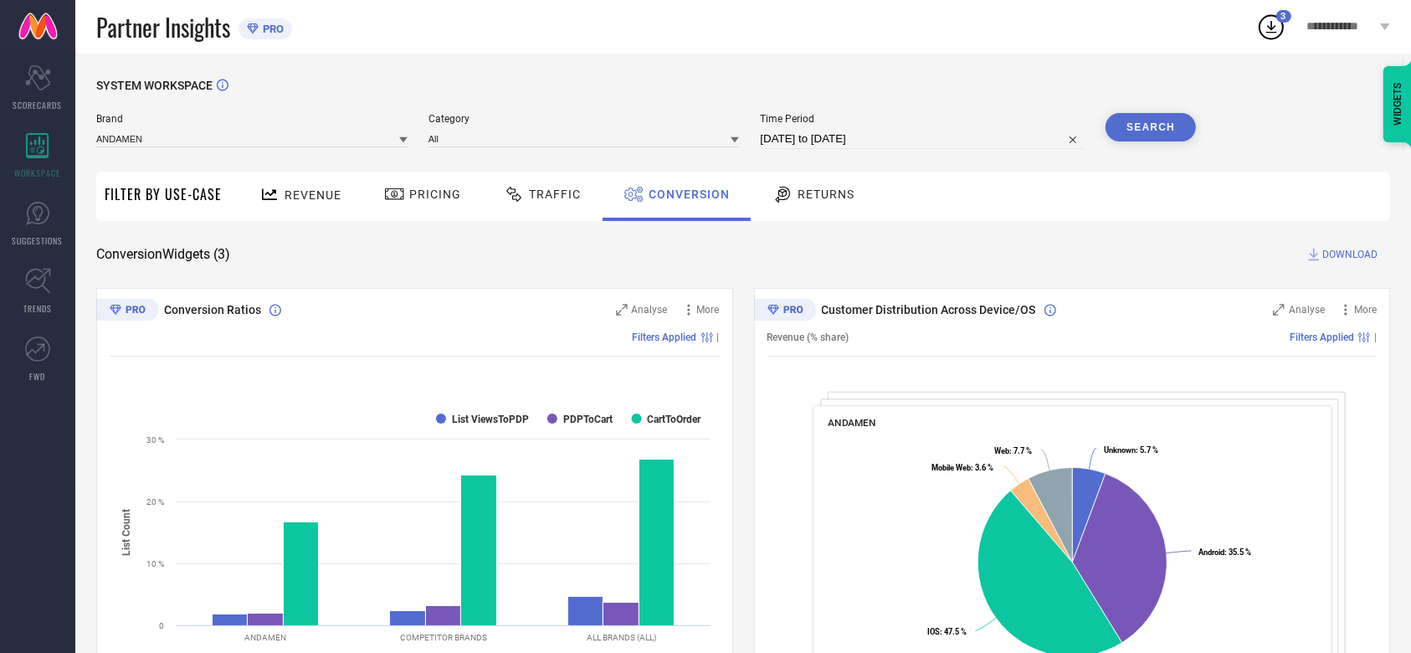
click at [1323, 251] on span "DOWNLOAD" at bounding box center [1350, 254] width 55 height 17
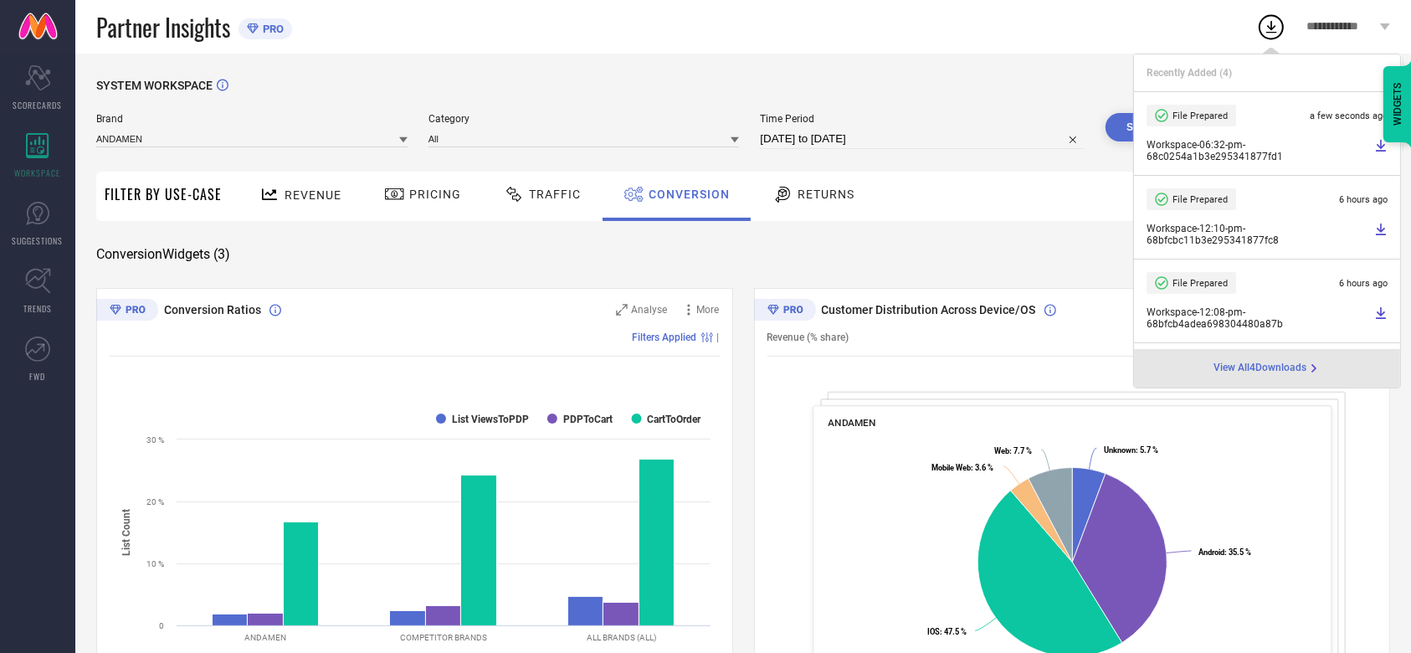
click at [858, 139] on input "[DATE] to [DATE]" at bounding box center [922, 139] width 325 height 20
select select "7"
select select "2025"
select select "8"
select select "2025"
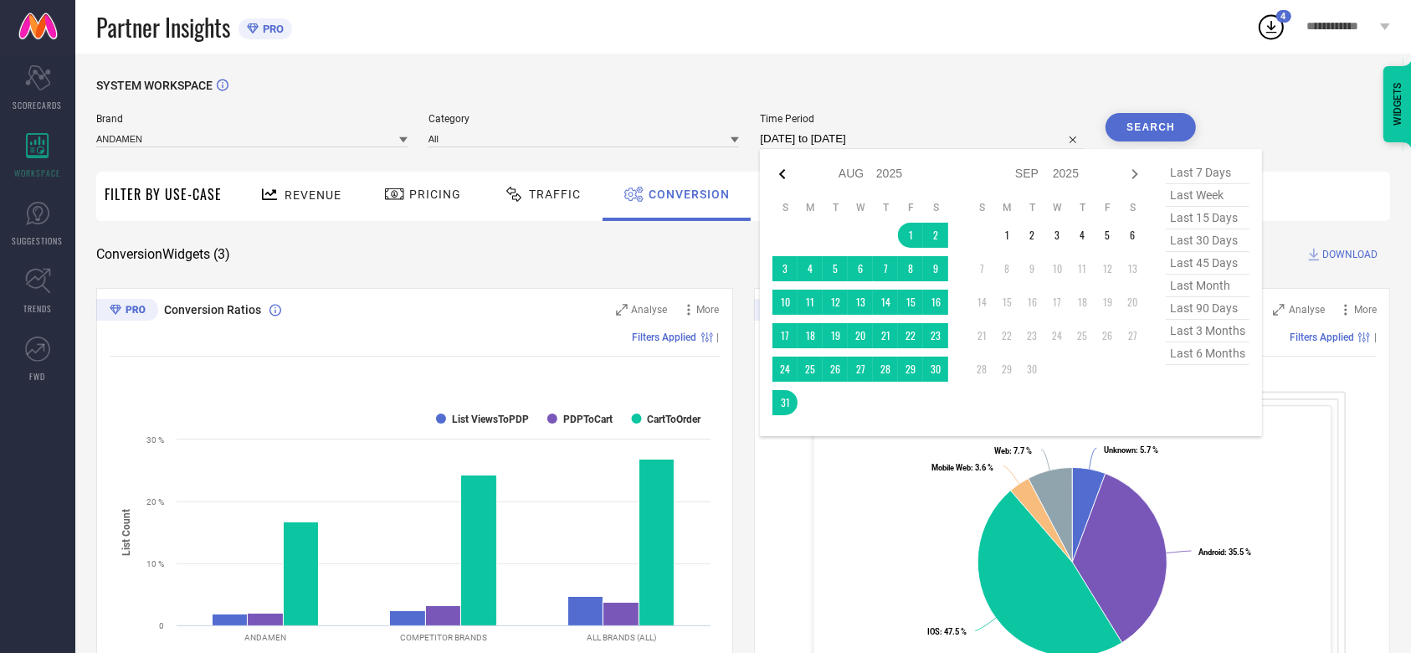
click at [775, 177] on icon at bounding box center [783, 174] width 20 height 20
select select "5"
select select "2025"
select select "6"
select select "2025"
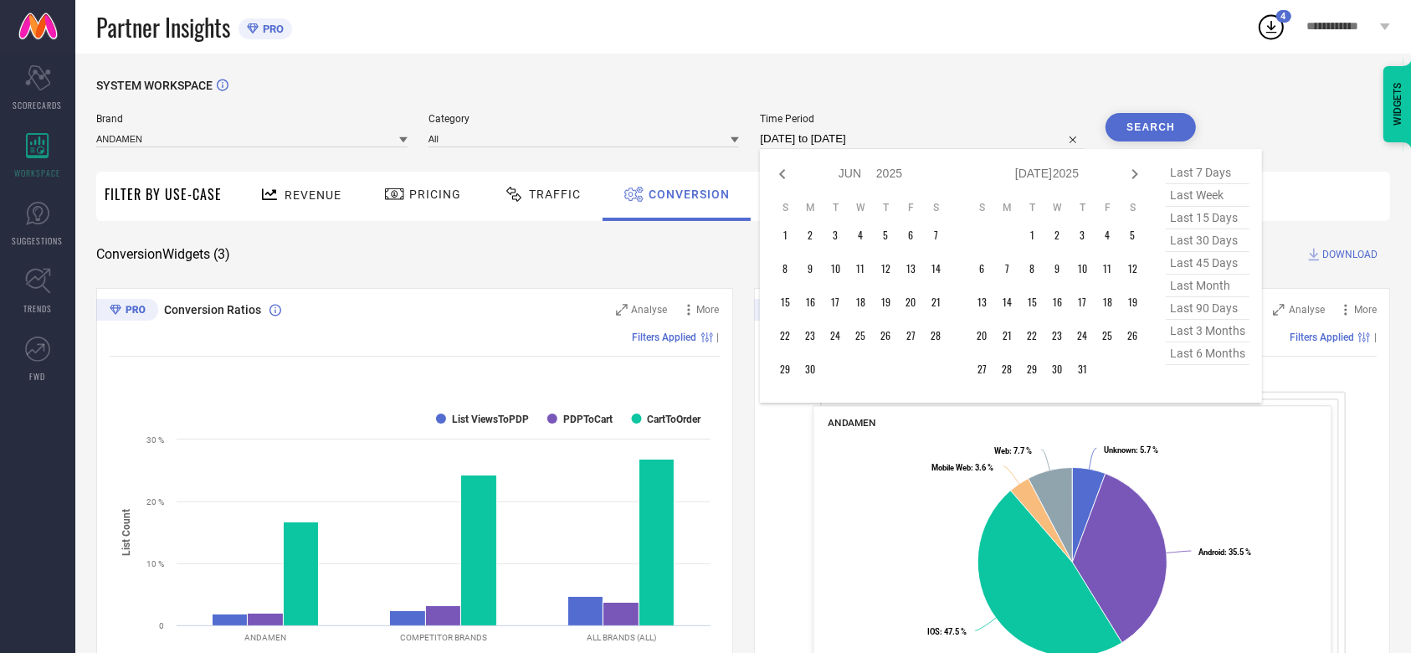
click at [775, 177] on icon at bounding box center [783, 174] width 20 height 20
select select "3"
select select "2025"
select select "4"
select select "2025"
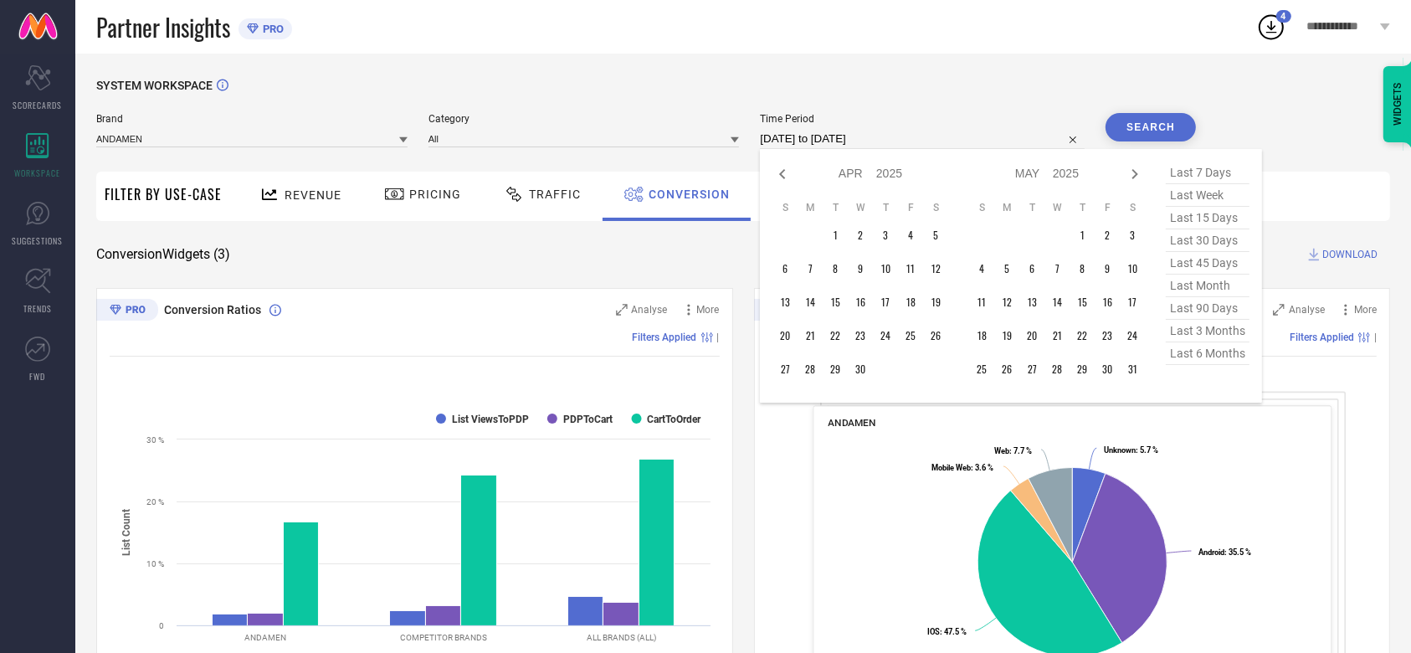
click at [775, 177] on icon at bounding box center [783, 174] width 20 height 20
select select "1"
select select "2025"
select select "2"
select select "2025"
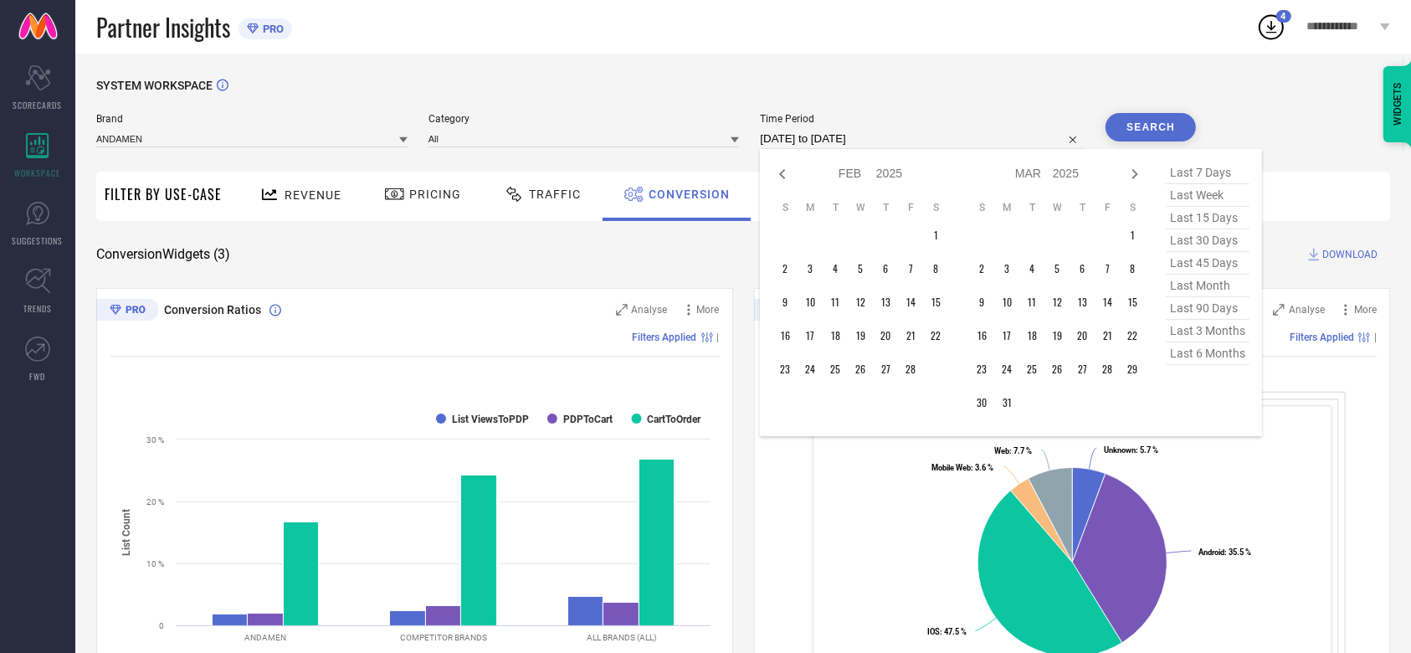
click at [775, 177] on icon at bounding box center [783, 174] width 20 height 20
select select "2025"
select select "1"
select select "2025"
click at [775, 177] on icon at bounding box center [783, 174] width 20 height 20
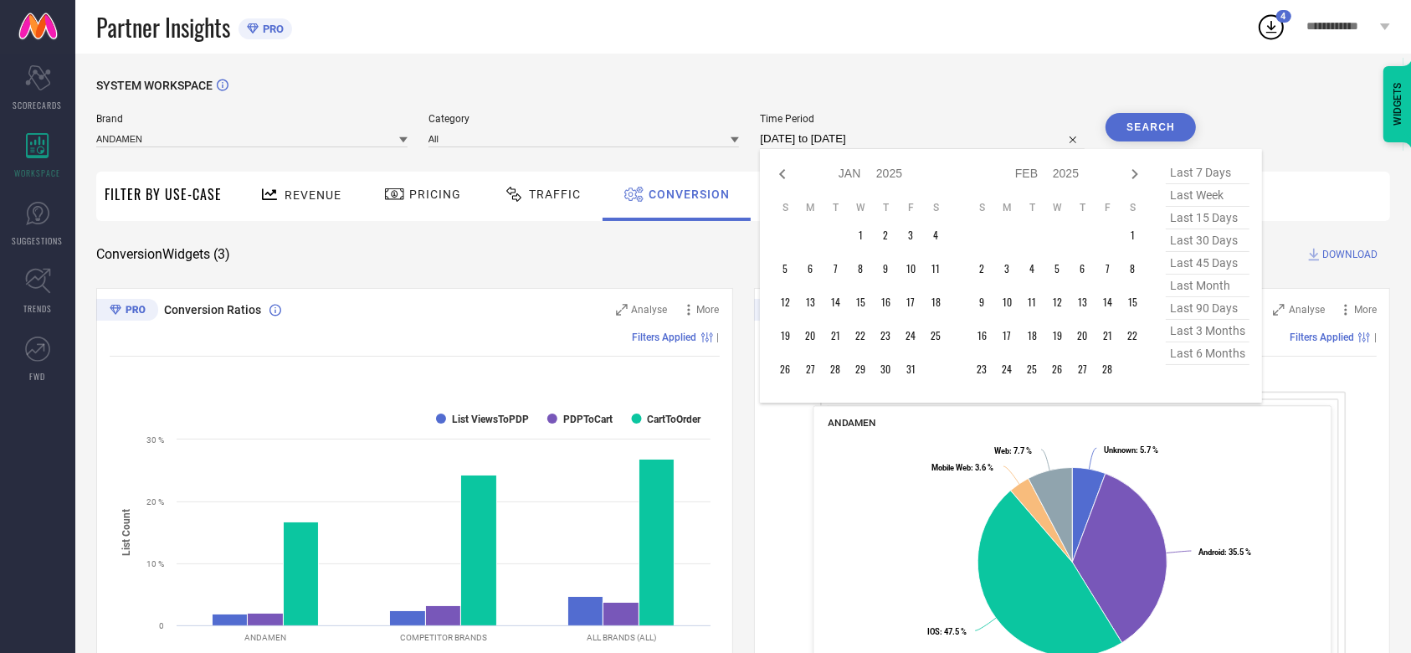
select select "11"
select select "2024"
select select "2025"
click at [775, 177] on icon at bounding box center [783, 174] width 20 height 20
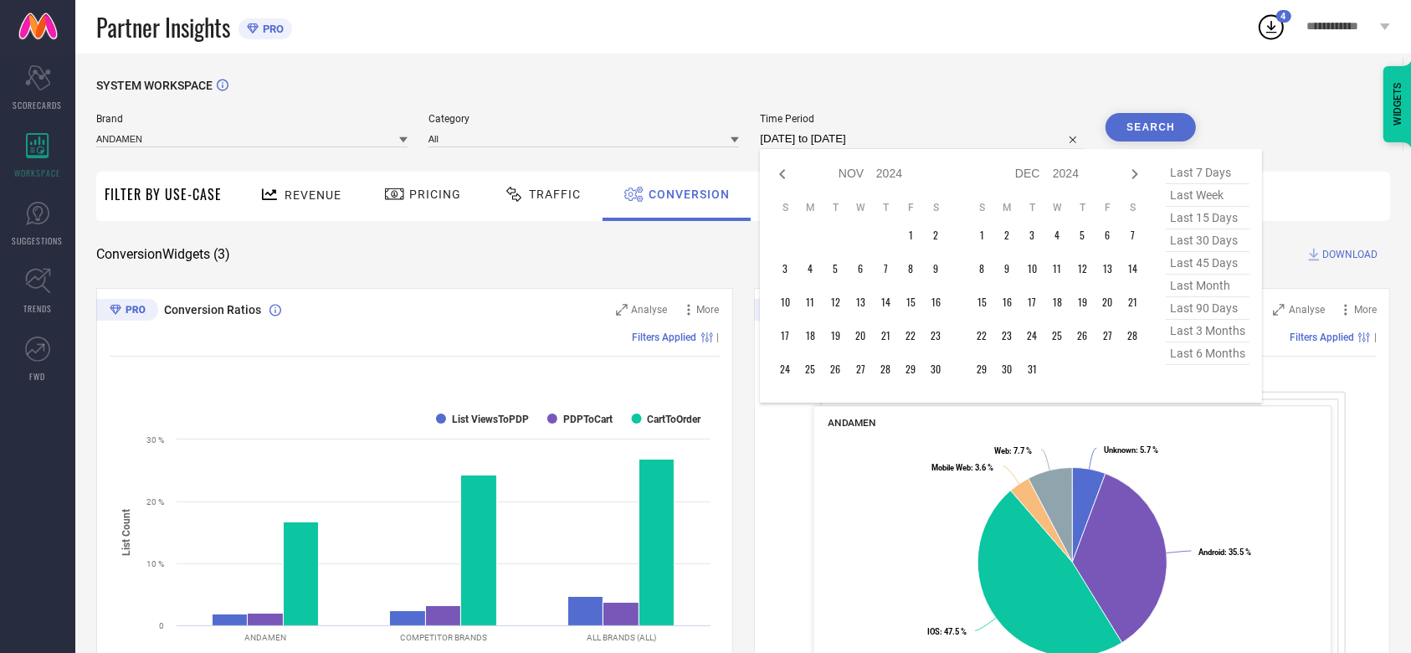
select select "8"
select select "2024"
select select "9"
select select "2024"
click at [775, 177] on icon at bounding box center [783, 174] width 20 height 20
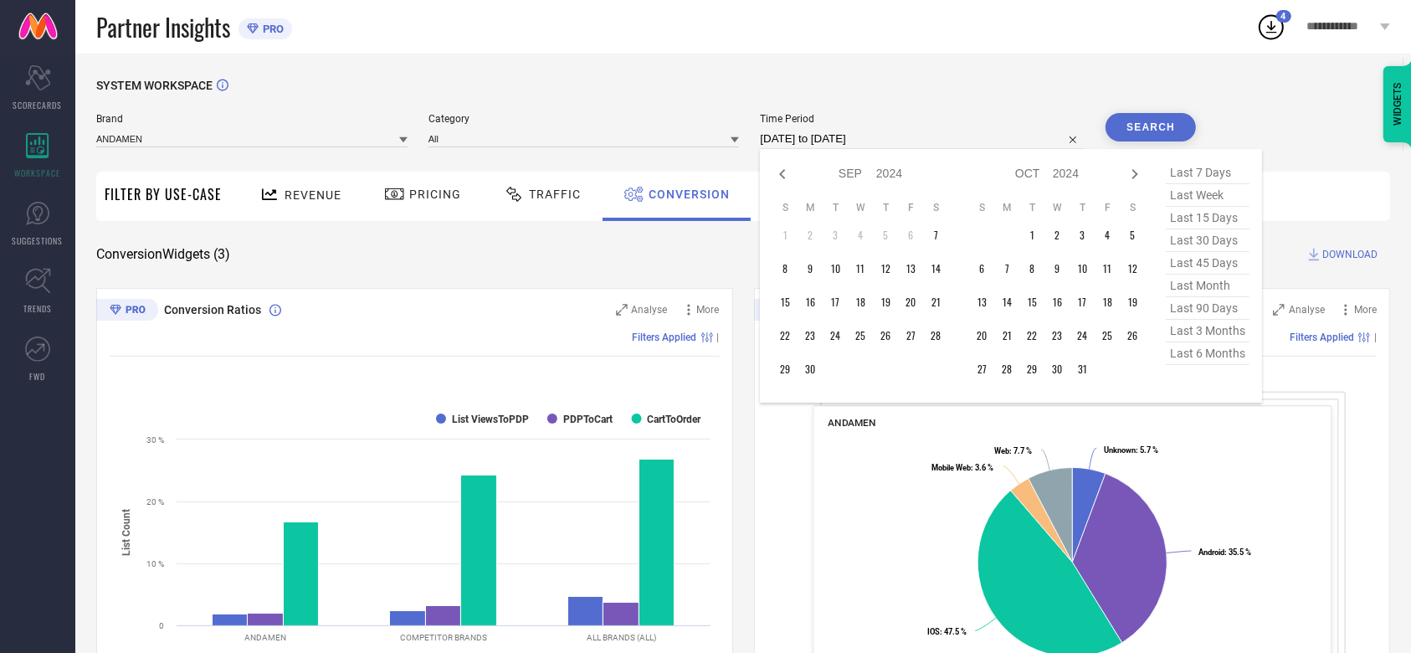
select select "7"
select select "2024"
select select "8"
select select "2024"
type input "After [DATE]"
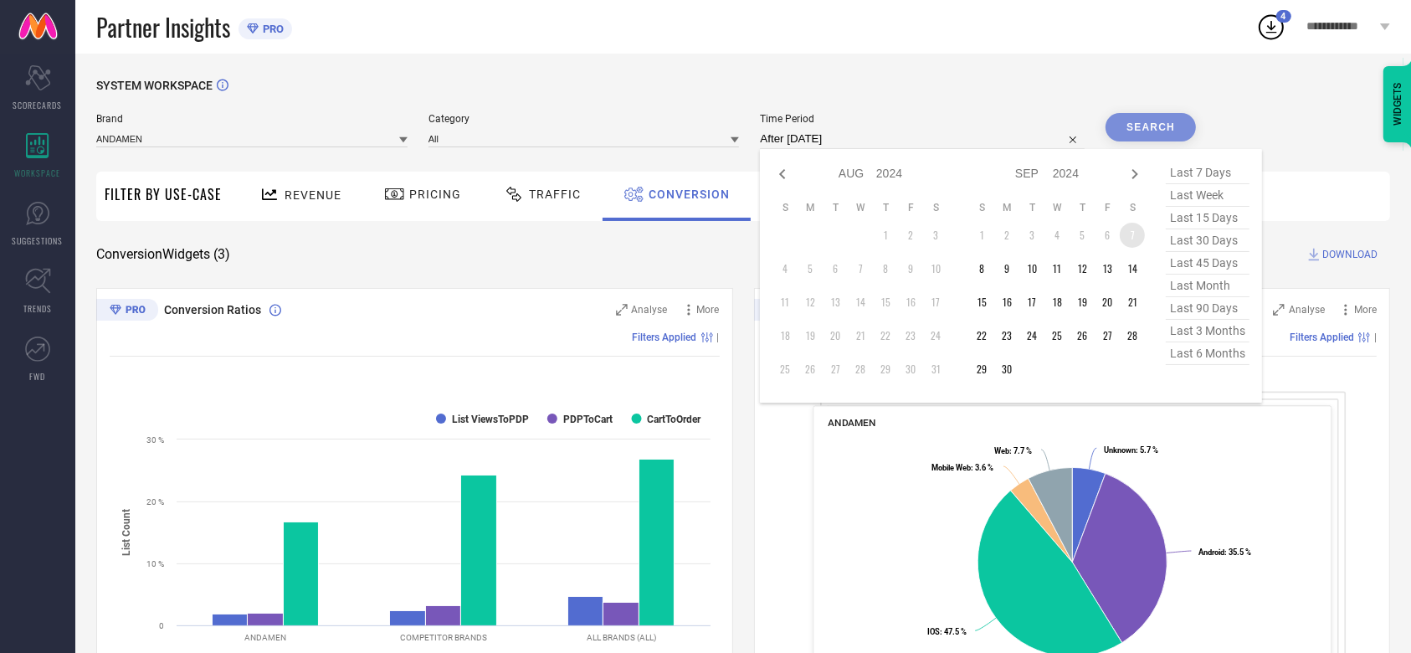
click at [1131, 238] on td "7" at bounding box center [1132, 235] width 25 height 25
click at [974, 109] on div "SYSTEM WORKSPACE" at bounding box center [743, 96] width 1294 height 34
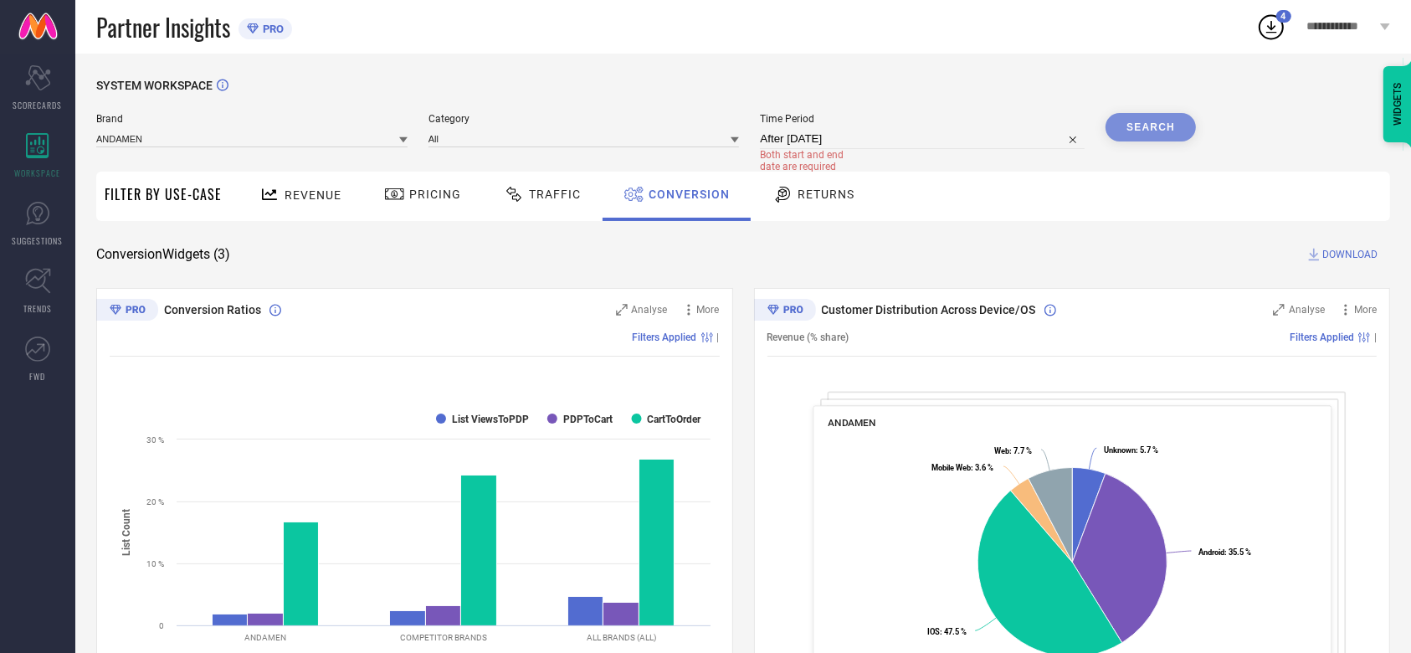
click at [836, 143] on input "After [DATE]" at bounding box center [922, 139] width 325 height 20
select select "8"
select select "2024"
select select "9"
select select "2024"
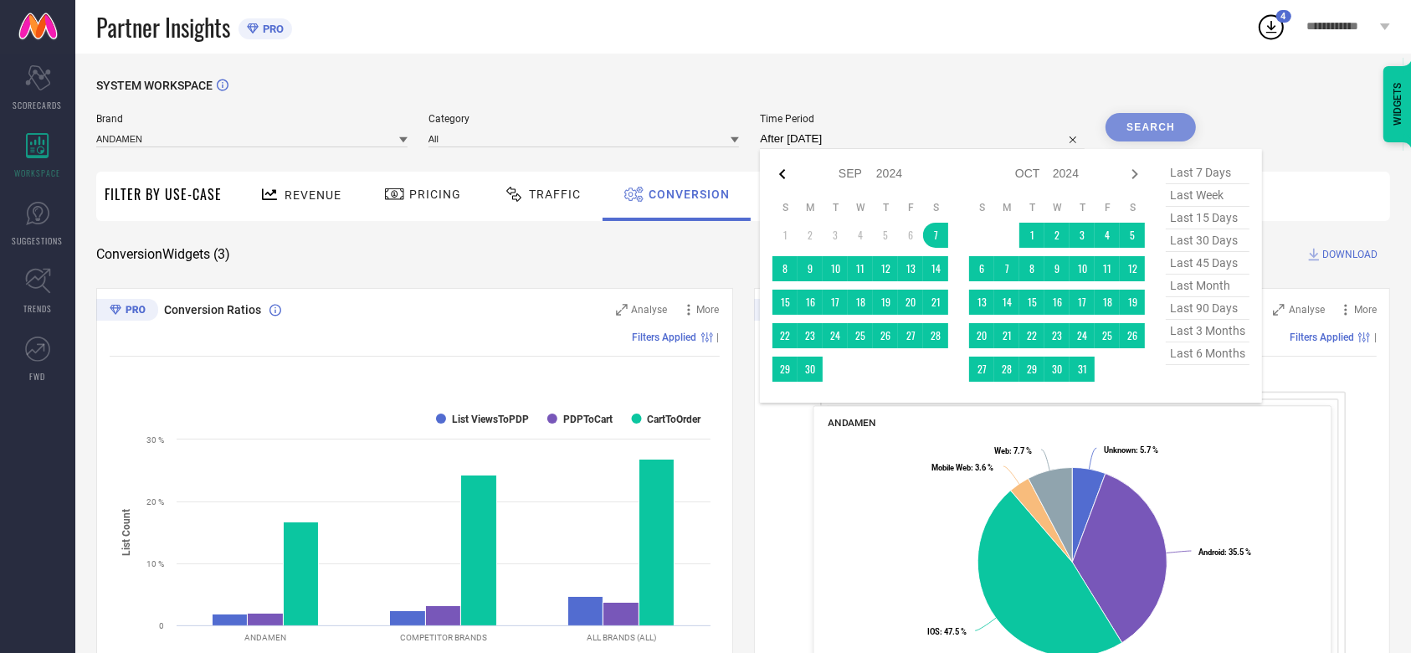
click at [789, 175] on icon at bounding box center [783, 174] width 20 height 20
select select "7"
select select "2024"
select select "8"
select select "2024"
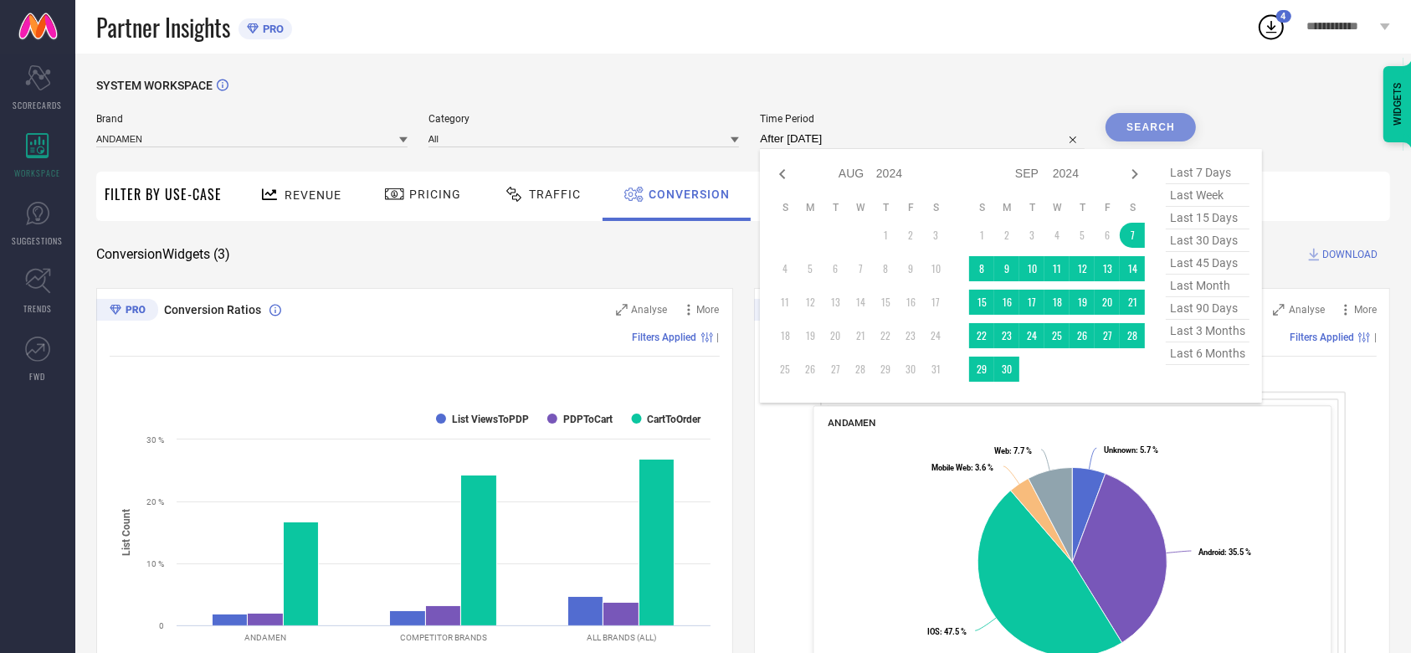
click at [924, 91] on div "SYSTEM WORKSPACE" at bounding box center [743, 96] width 1294 height 34
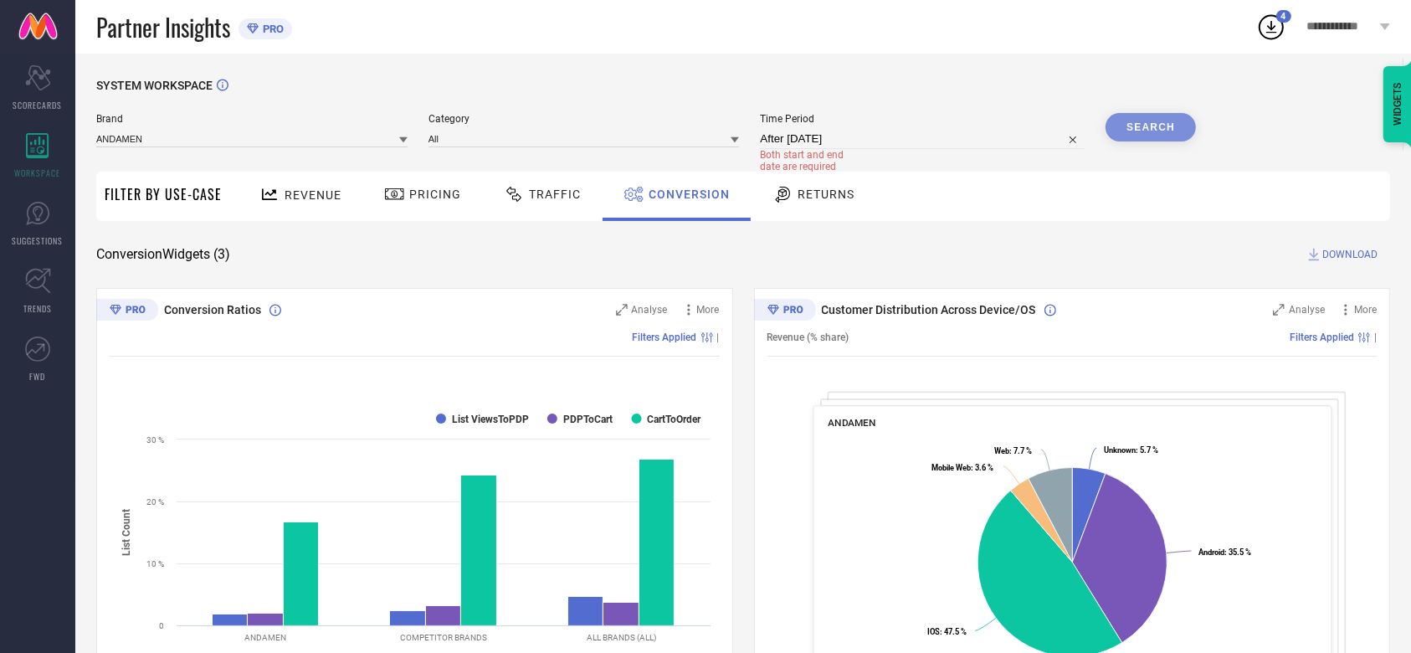
click at [876, 119] on span "Time Period" at bounding box center [922, 119] width 325 height 12
select select "8"
select select "2024"
select select "9"
select select "2024"
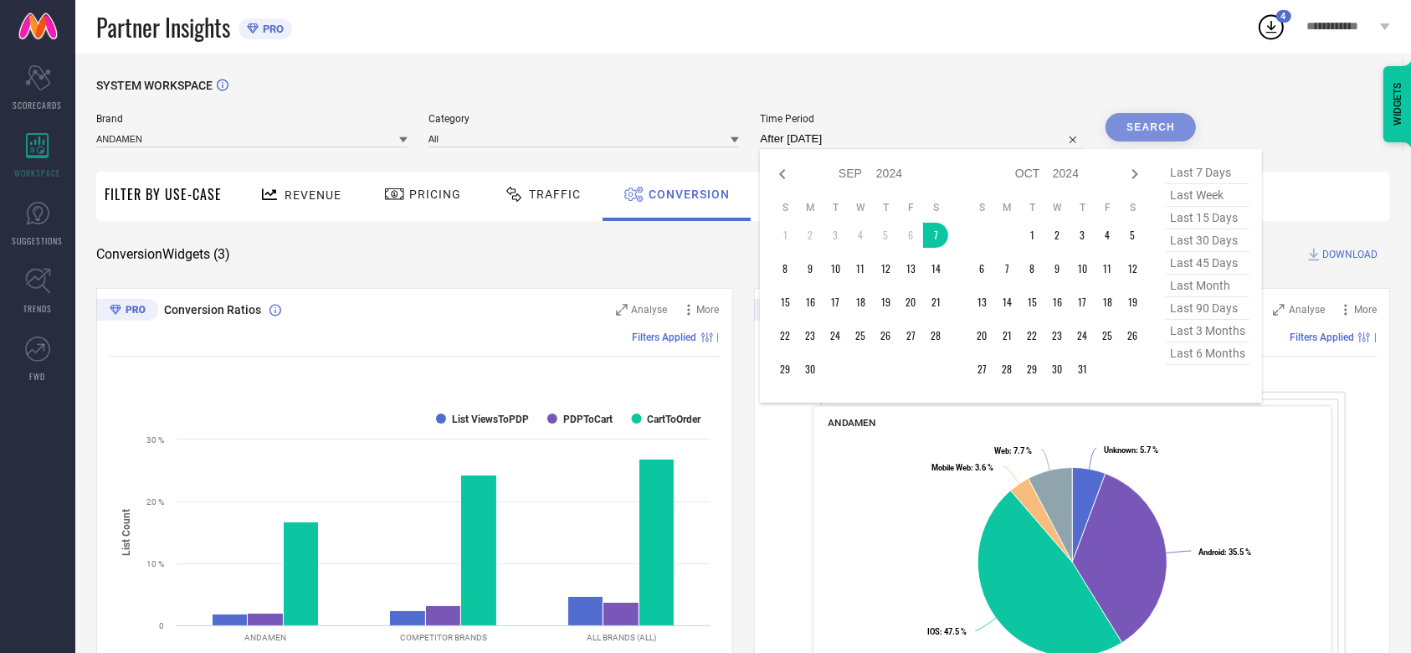
click at [869, 132] on input "After [DATE]" at bounding box center [922, 139] width 325 height 20
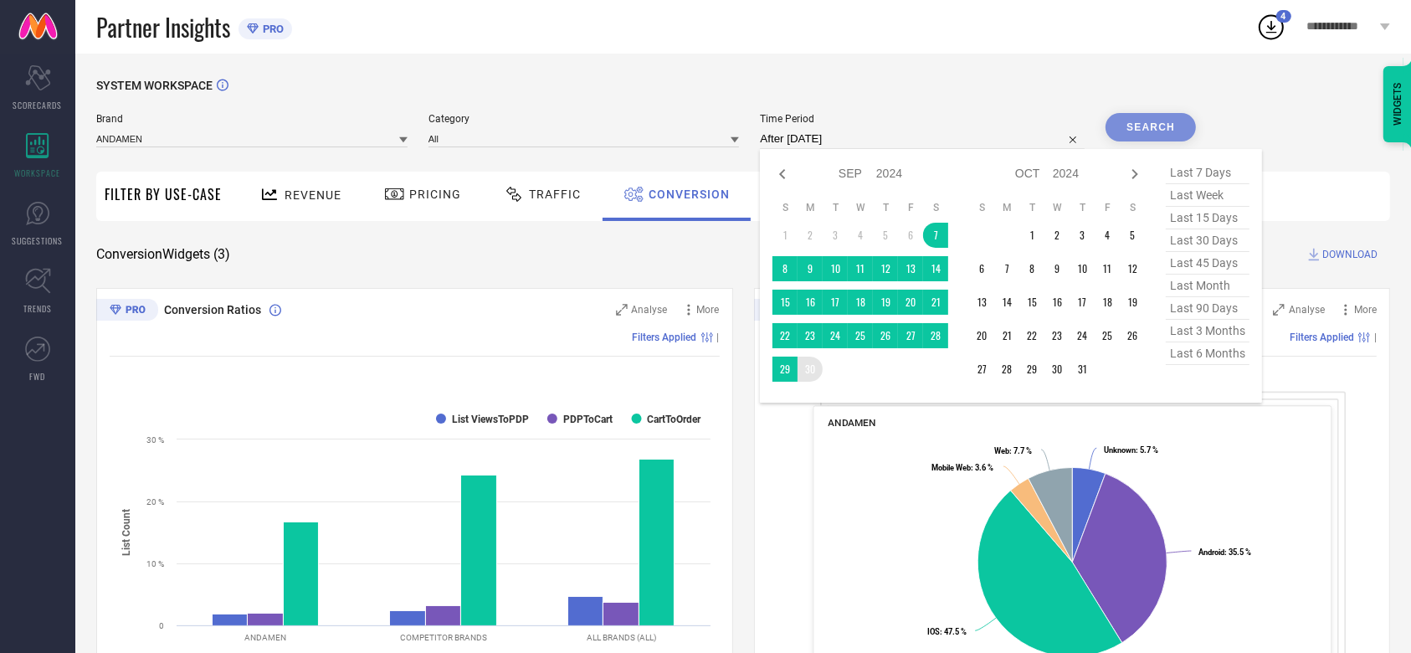
type input "[DATE] to [DATE]"
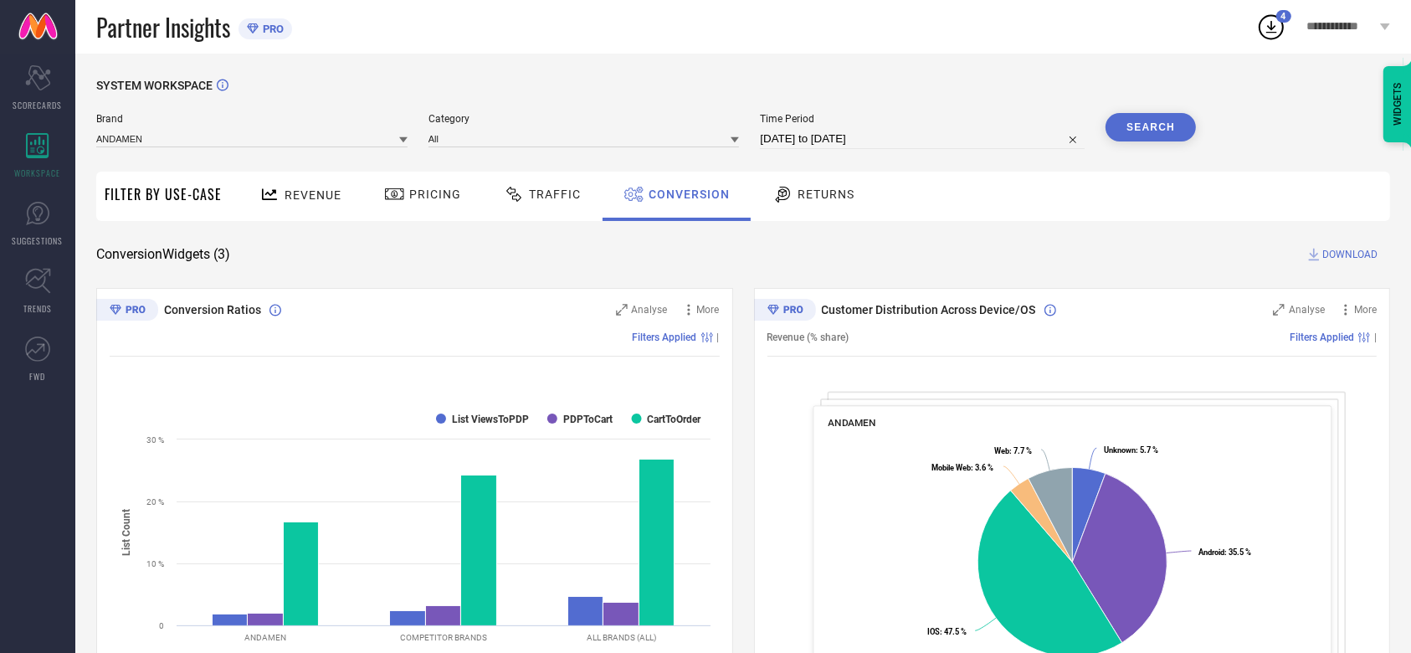
click at [1004, 218] on div "Revenue Pricing Traffic Conversion Returns" at bounding box center [810, 196] width 1160 height 49
click at [1163, 123] on button "Search" at bounding box center [1151, 127] width 90 height 28
